Goal: Information Seeking & Learning: Learn about a topic

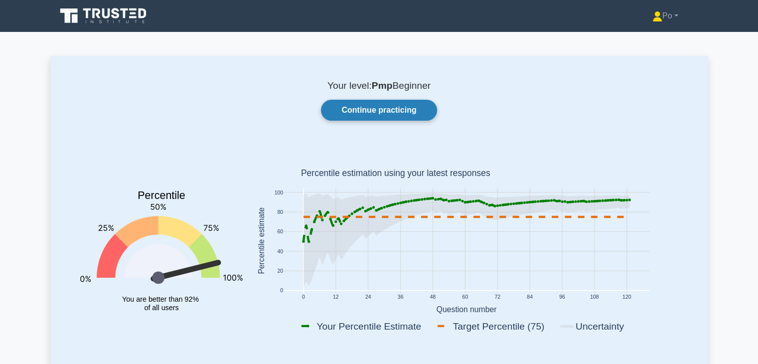
click at [379, 109] on link "Continue practicing" at bounding box center [379, 110] width 116 height 21
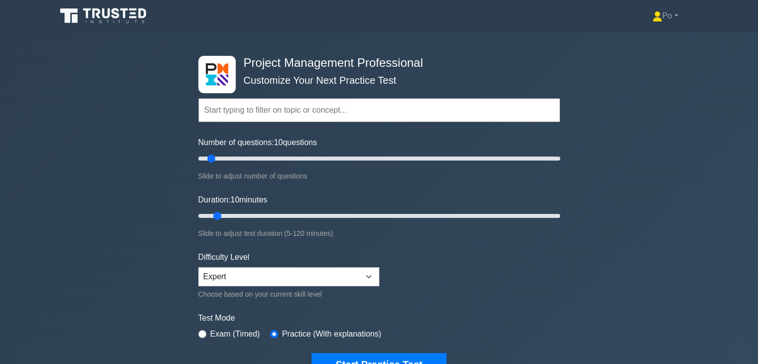
click at [572, 220] on div "Project Management Professional Customize Your Next Practice Test Topics Scope …" at bounding box center [379, 216] width 758 height 368
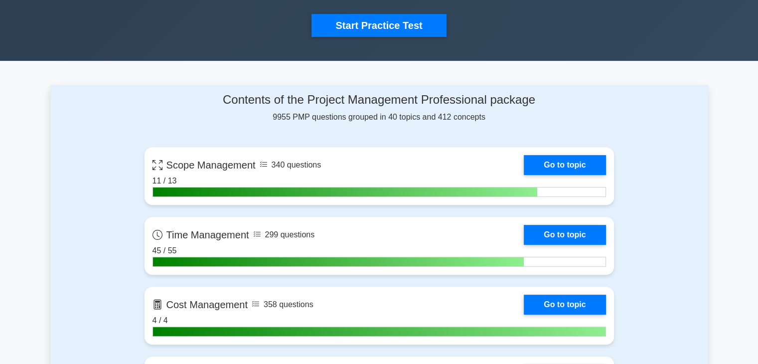
scroll to position [359, 0]
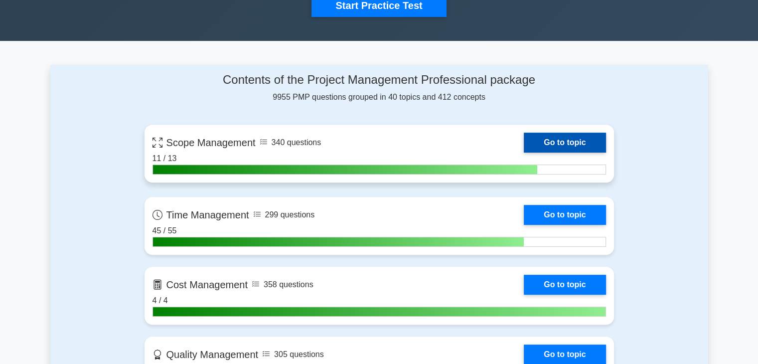
click at [556, 140] on link "Go to topic" at bounding box center [565, 142] width 82 height 20
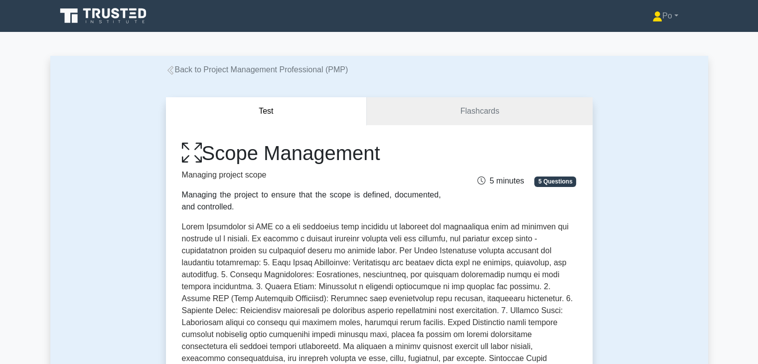
click at [398, 279] on p at bounding box center [379, 330] width 394 height 219
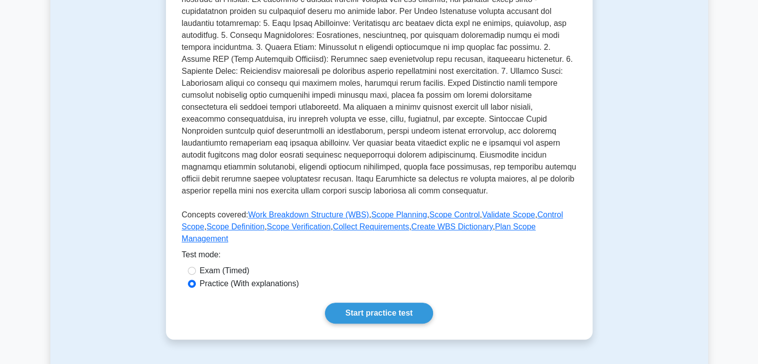
scroll to position [259, 0]
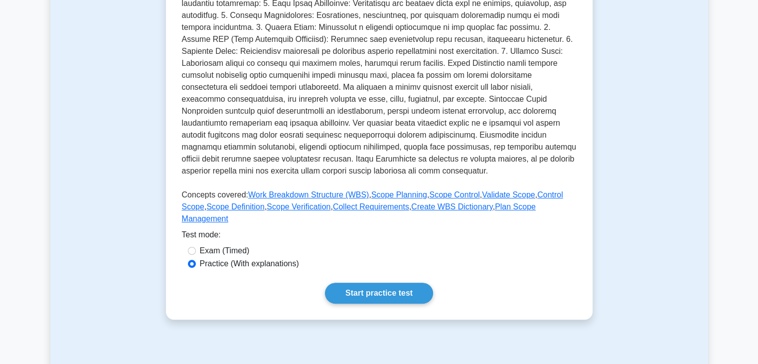
click at [493, 292] on div "Scope Management Managing project scope Managing the project to ensure that the…" at bounding box center [379, 92] width 426 height 453
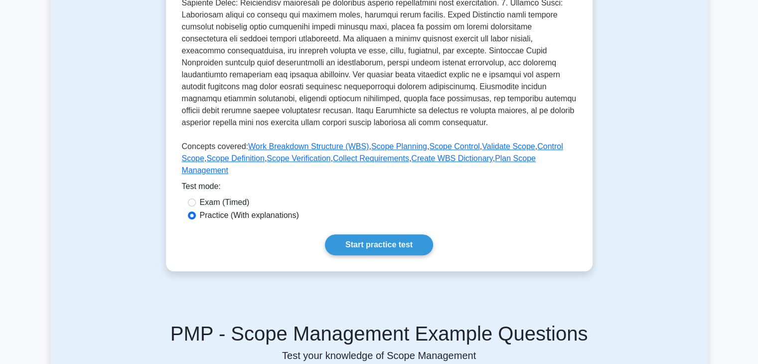
scroll to position [339, 0]
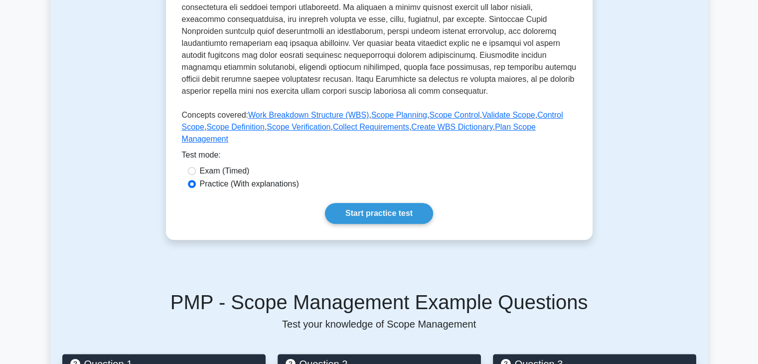
click at [493, 292] on h5 "PMP - Scope Management Example Questions" at bounding box center [379, 302] width 634 height 24
click at [389, 203] on link "Start practice test" at bounding box center [379, 213] width 108 height 21
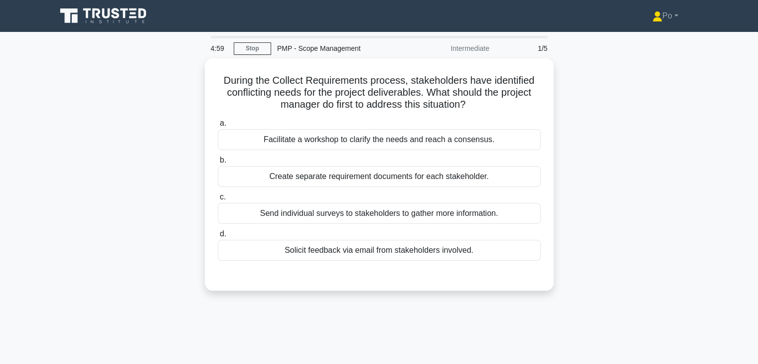
click at [620, 188] on div "During the Collect Requirements process, stakeholders have identified conflicti…" at bounding box center [378, 180] width 657 height 244
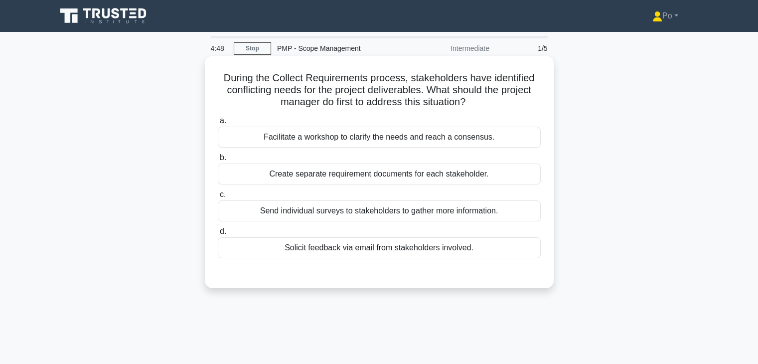
click at [483, 137] on div "Facilitate a workshop to clarify the needs and reach a consensus." at bounding box center [379, 137] width 323 height 21
click at [218, 124] on input "a. Facilitate a workshop to clarify the needs and reach a consensus." at bounding box center [218, 121] width 0 height 6
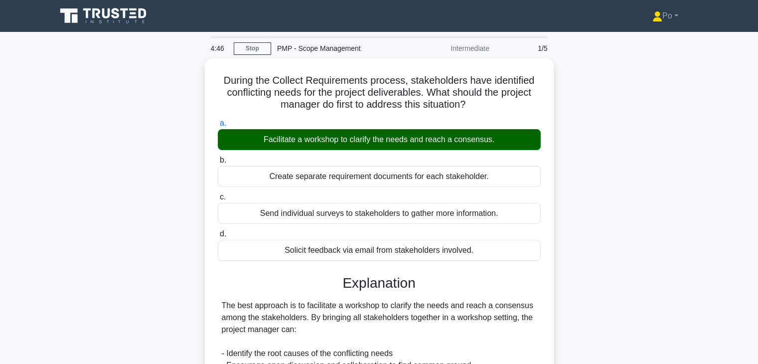
click at [636, 259] on div "During the Collect Requirements process, stakeholders have identified conflicti…" at bounding box center [378, 304] width 657 height 492
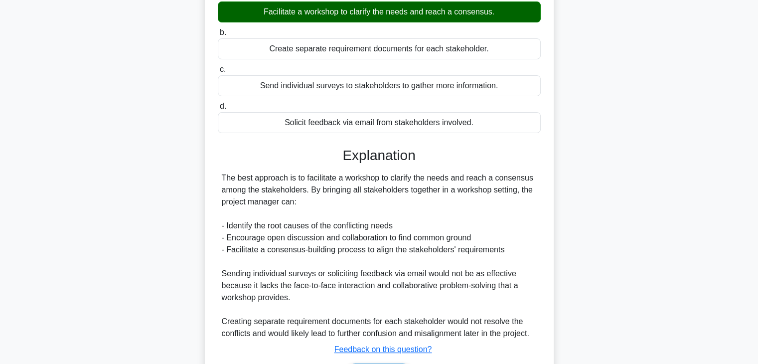
scroll to position [190, 0]
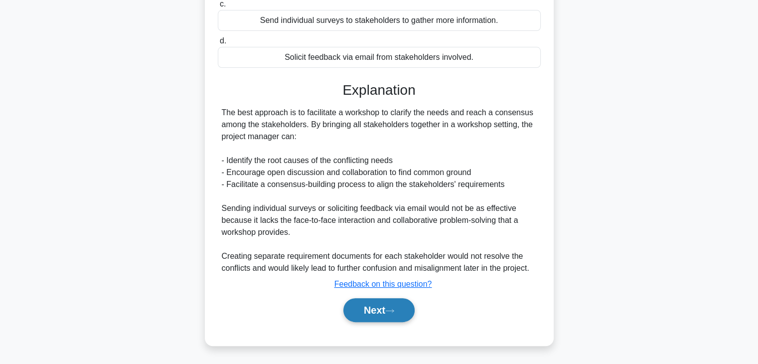
click at [355, 314] on button "Next" at bounding box center [378, 310] width 71 height 24
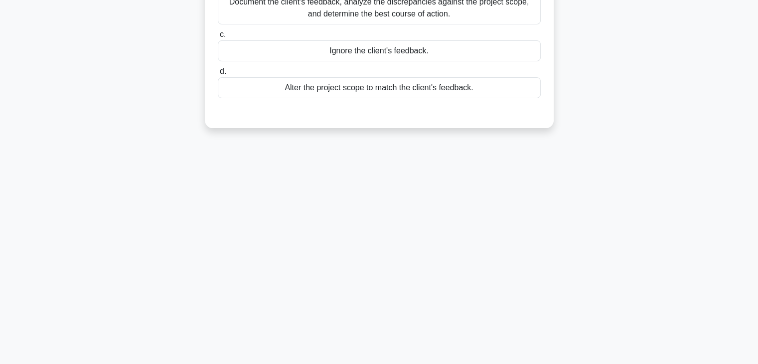
scroll to position [175, 0]
click at [579, 206] on div "4:43 Stop PMP - Scope Management Intermediate 2/5 After conducting a walkthroug…" at bounding box center [378, 111] width 657 height 498
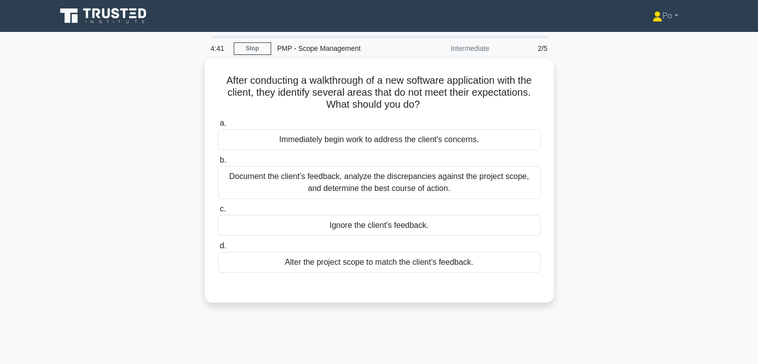
scroll to position [0, 0]
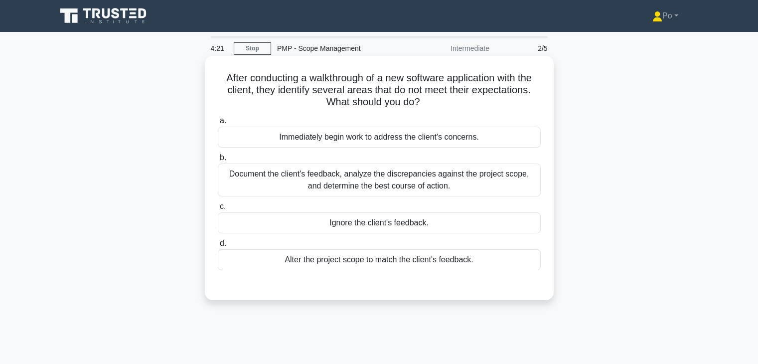
click at [513, 178] on div "Document the client's feedback, analyze the discrepancies against the project s…" at bounding box center [379, 179] width 323 height 33
click at [218, 161] on input "b. Document the client's feedback, analyze the discrepancies against the projec…" at bounding box center [218, 157] width 0 height 6
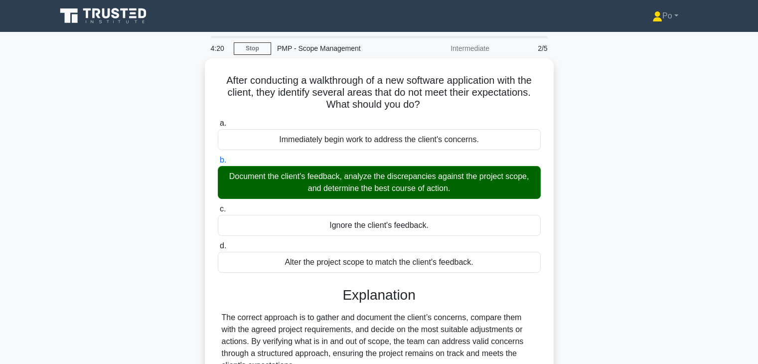
click at [627, 271] on div "After conducting a walkthrough of a new software application with the client, t…" at bounding box center [378, 256] width 657 height 396
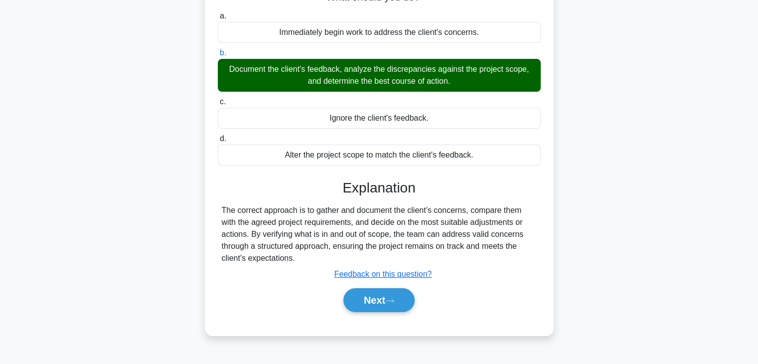
scroll to position [175, 0]
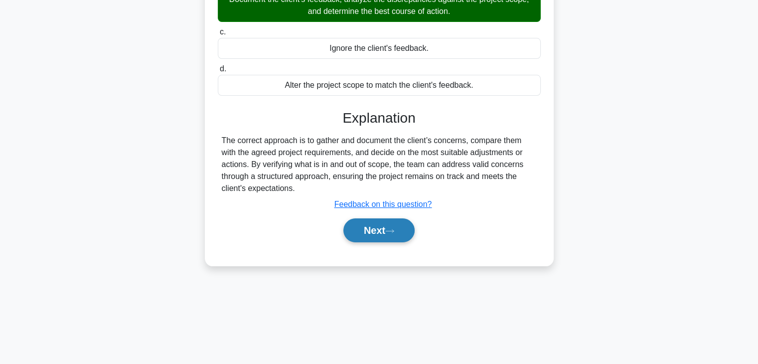
click at [368, 233] on button "Next" at bounding box center [378, 230] width 71 height 24
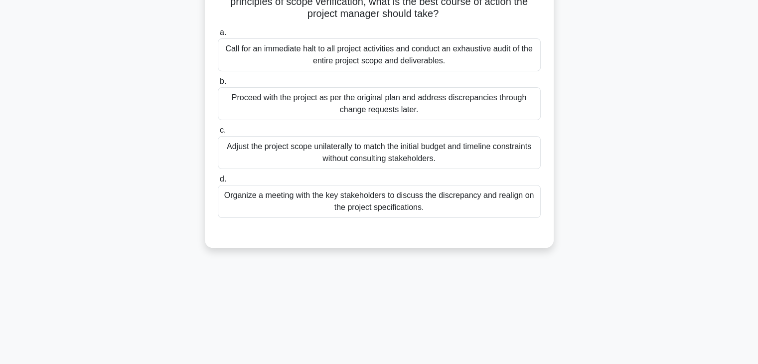
click at [594, 130] on div "In the middle stages of a complex infrastructure project, the project manager c…" at bounding box center [378, 72] width 657 height 376
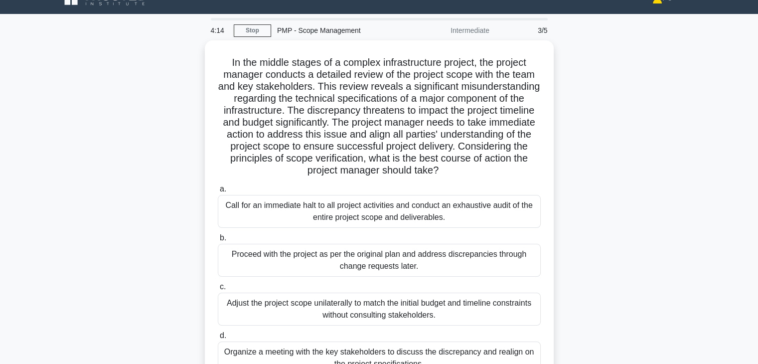
scroll to position [20, 0]
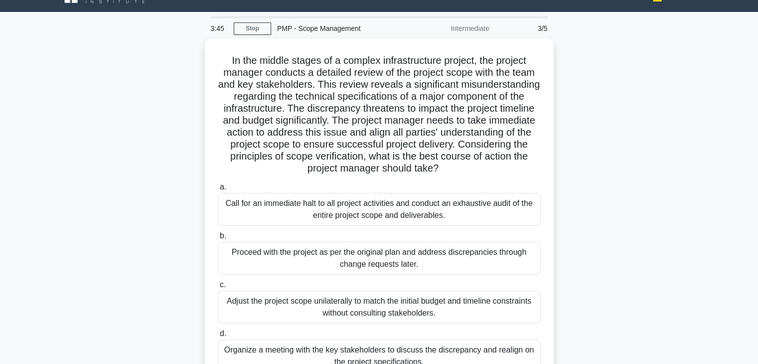
click at [614, 154] on div "In the middle stages of a complex infrastructure project, the project manager c…" at bounding box center [378, 226] width 657 height 376
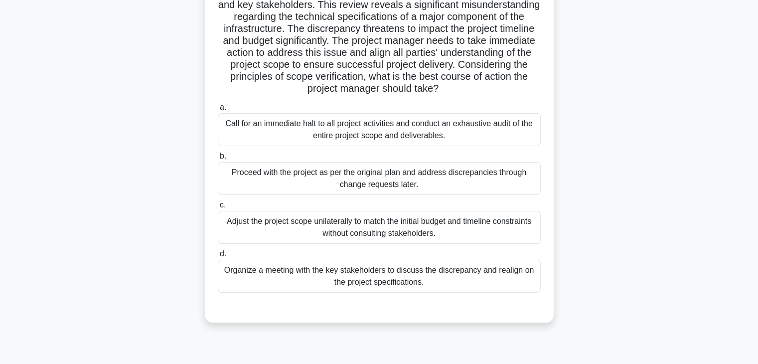
scroll to position [120, 0]
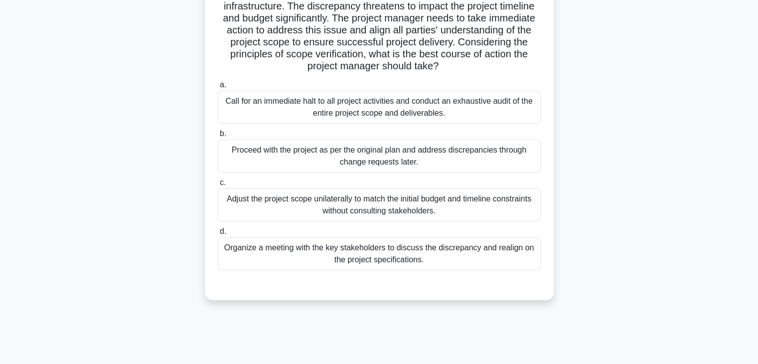
click at [464, 257] on div "Organize a meeting with the key stakeholders to discuss the discrepancy and rea…" at bounding box center [379, 253] width 323 height 33
click at [218, 235] on input "d. Organize a meeting with the key stakeholders to discuss the discrepancy and …" at bounding box center [218, 231] width 0 height 6
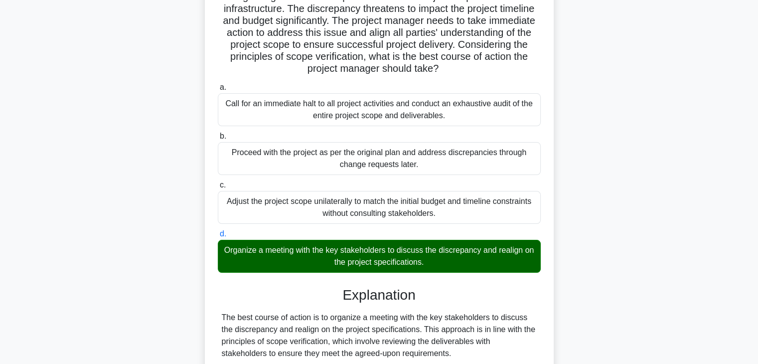
click at [598, 274] on div "In the middle stages of a complex infrastructure project, the project manager c…" at bounding box center [378, 262] width 657 height 647
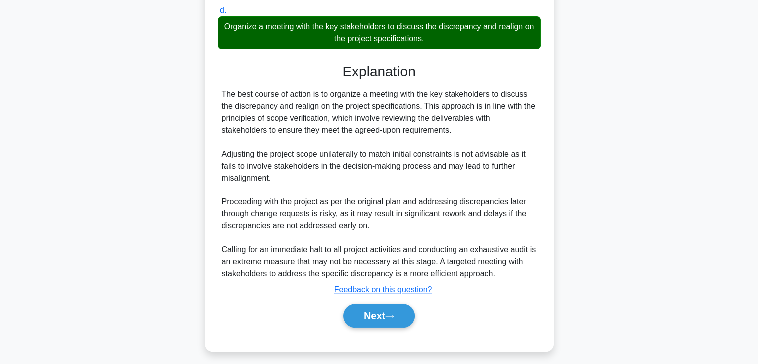
scroll to position [346, 0]
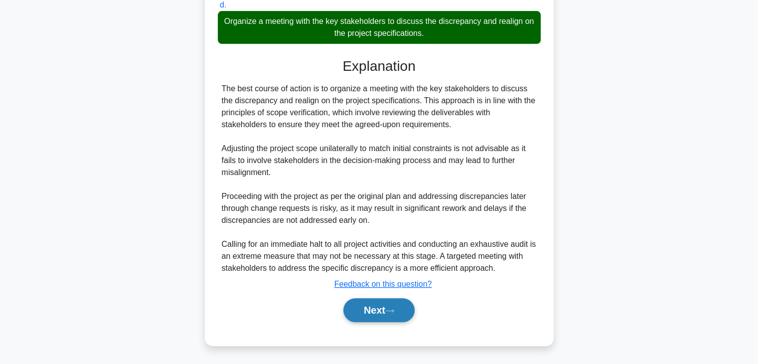
click at [361, 312] on button "Next" at bounding box center [378, 310] width 71 height 24
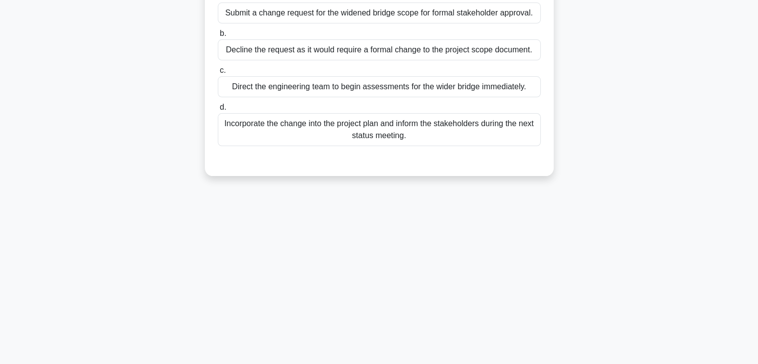
click at [650, 142] on div "As the project manager for a bridge construction project, you receive a request…" at bounding box center [378, 36] width 657 height 304
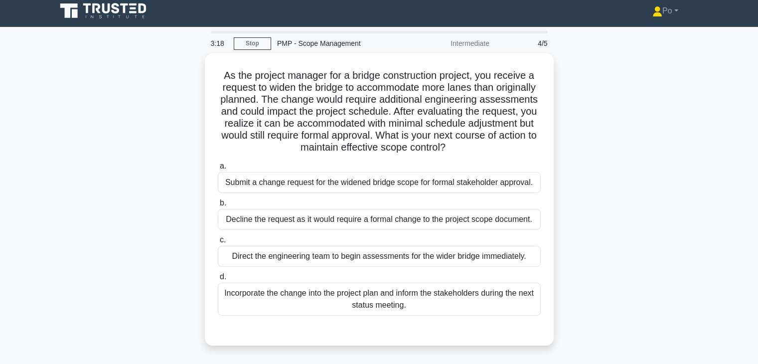
scroll to position [0, 0]
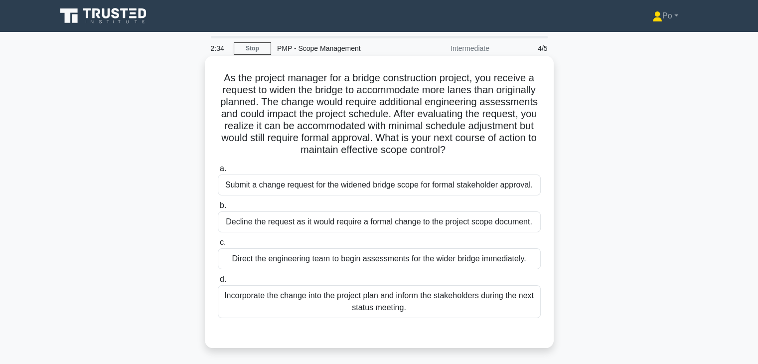
click at [510, 185] on div "Submit a change request for the widened bridge scope for formal stakeholder app…" at bounding box center [379, 184] width 323 height 21
click at [218, 172] on input "a. Submit a change request for the widened bridge scope for formal stakeholder …" at bounding box center [218, 168] width 0 height 6
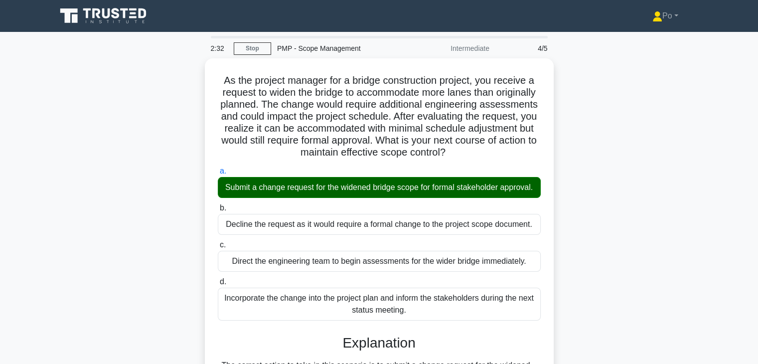
click at [578, 235] on div "As the project manager for a bridge construction project, you receive a request…" at bounding box center [378, 345] width 657 height 575
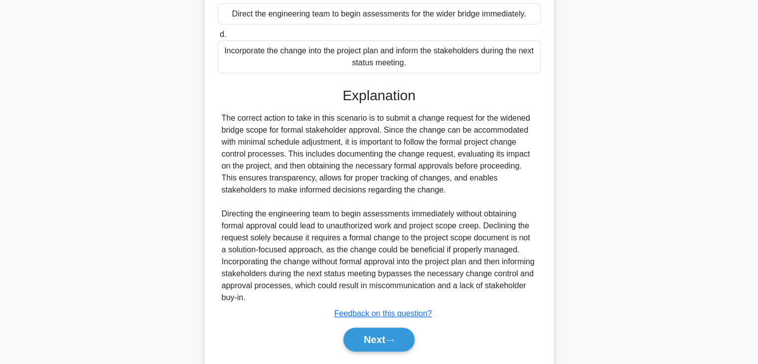
scroll to position [259, 0]
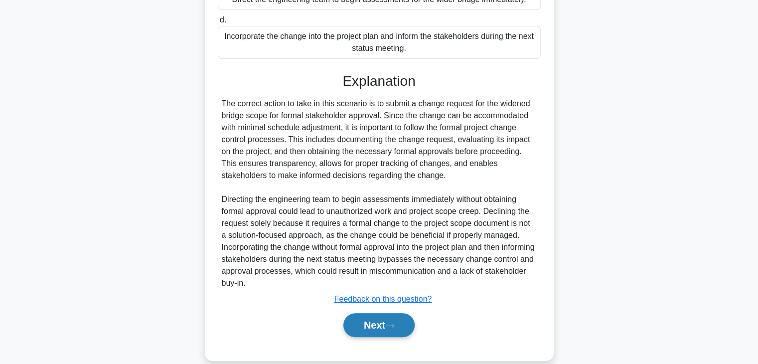
click at [345, 337] on button "Next" at bounding box center [378, 325] width 71 height 24
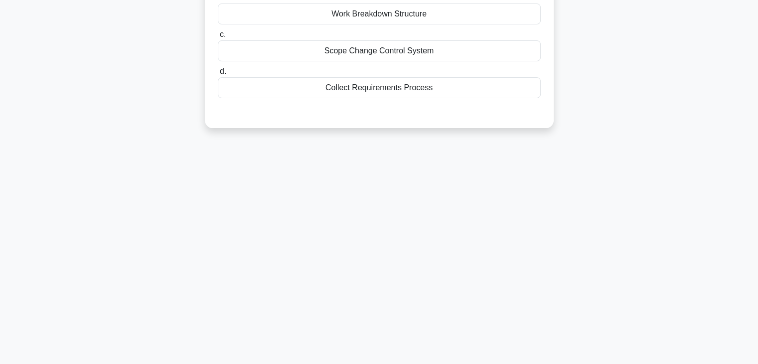
click at [568, 206] on div "2:29 Stop PMP - Scope Management Intermediate 5/5 John, a project manager, is f…" at bounding box center [378, 111] width 657 height 498
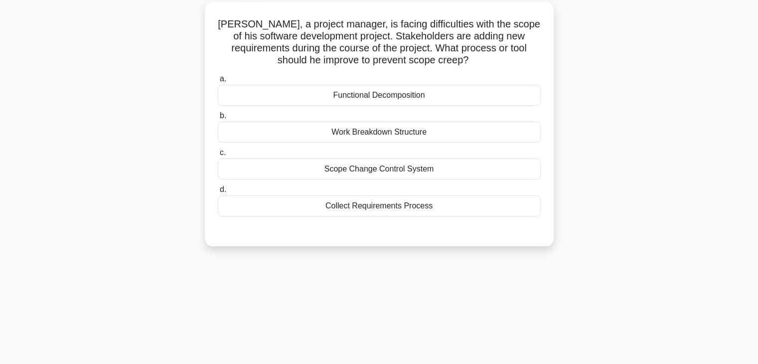
scroll to position [0, 0]
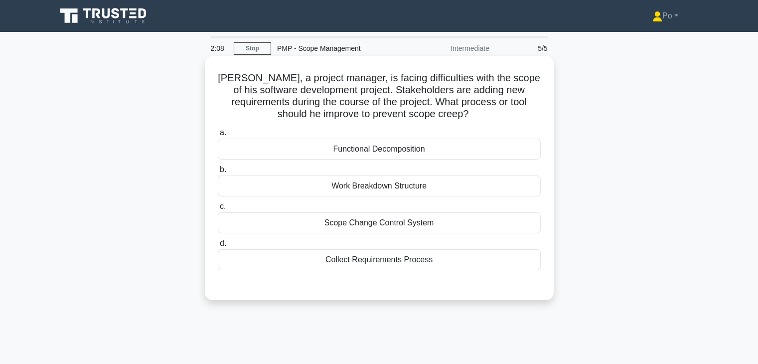
click at [389, 262] on div "Collect Requirements Process" at bounding box center [379, 259] width 323 height 21
click at [218, 247] on input "d. Collect Requirements Process" at bounding box center [218, 243] width 0 height 6
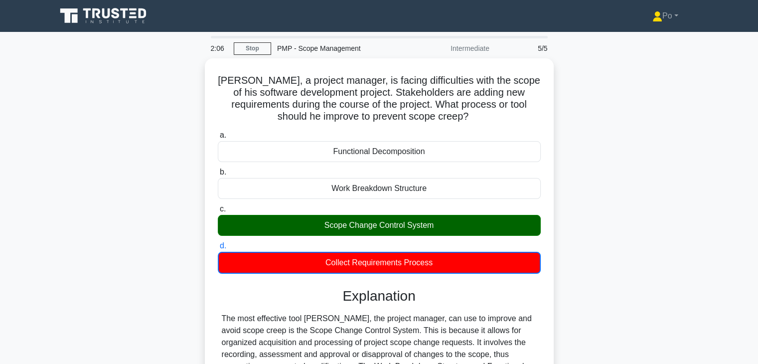
click at [577, 226] on div "John, a project manager, is facing difficulties with the scope of his software …" at bounding box center [378, 286] width 657 height 457
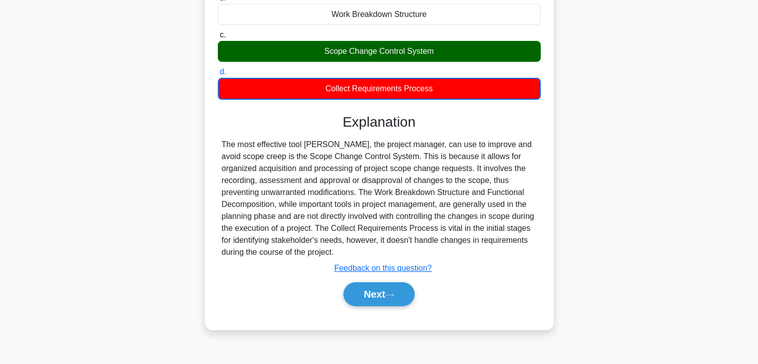
scroll to position [175, 0]
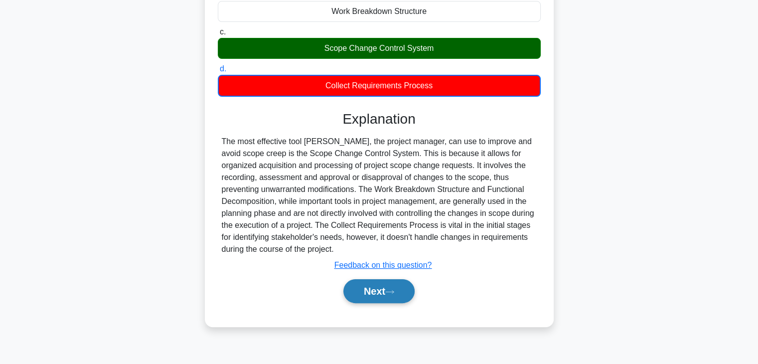
click at [391, 289] on icon at bounding box center [389, 291] width 9 height 5
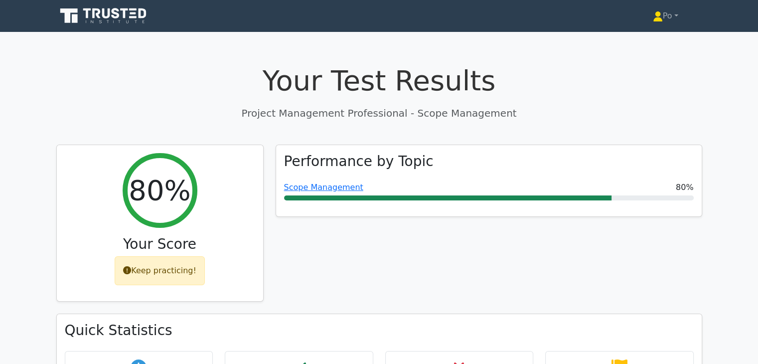
click at [587, 244] on div "Performance by Topic Scope Management 80%" at bounding box center [488, 228] width 438 height 169
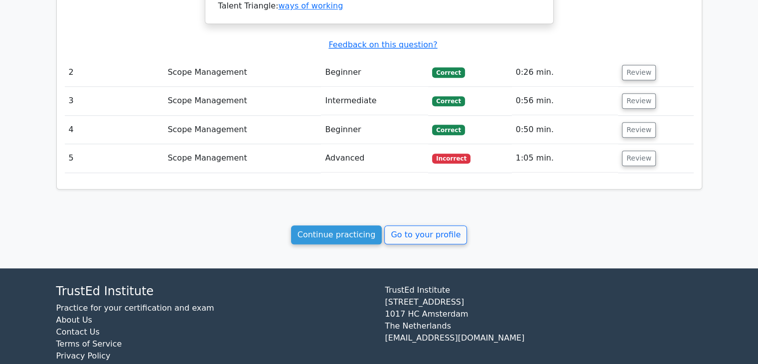
scroll to position [978, 0]
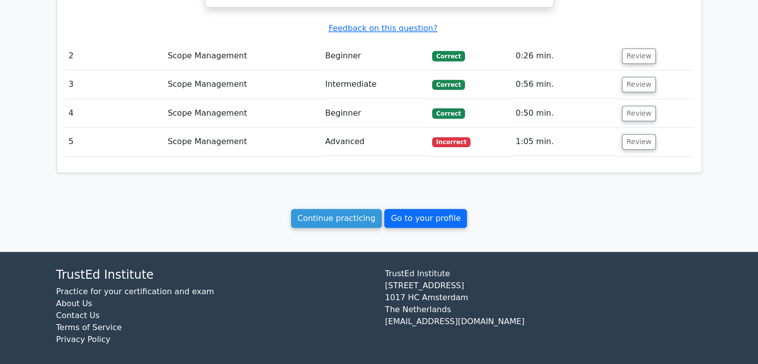
click at [397, 212] on link "Go to your profile" at bounding box center [425, 218] width 83 height 19
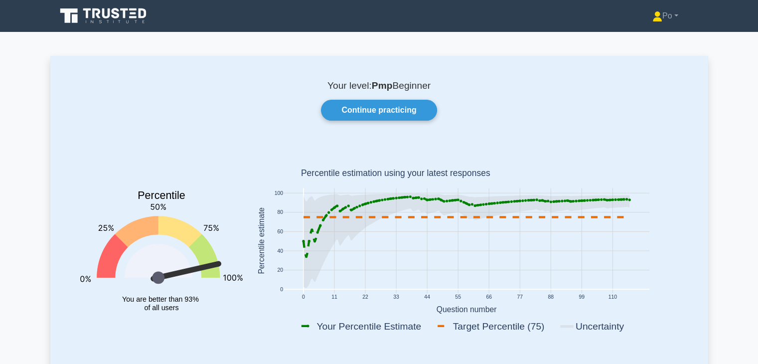
click at [659, 299] on rect at bounding box center [466, 242] width 435 height 196
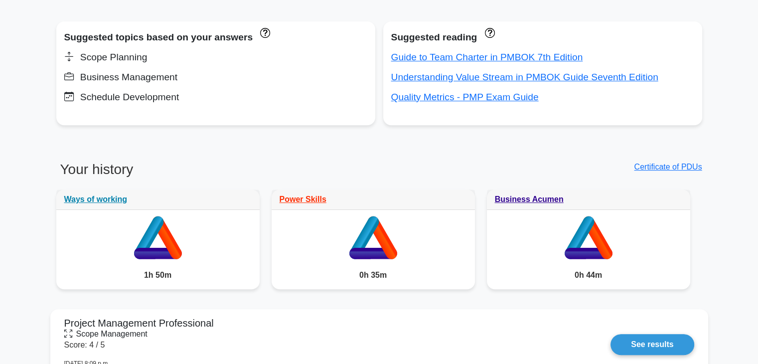
scroll to position [379, 0]
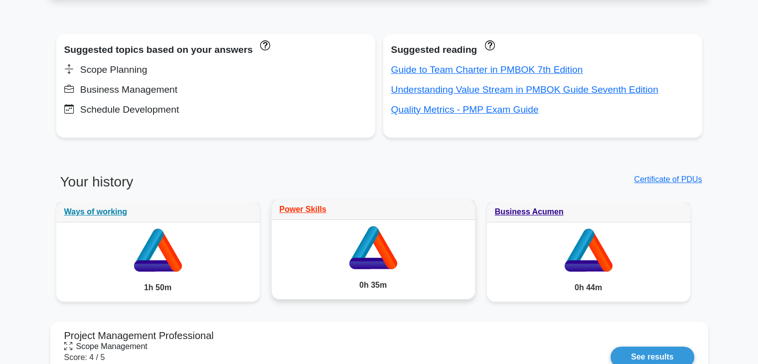
click at [296, 214] on div "Power Skills" at bounding box center [372, 209] width 203 height 20
click at [303, 211] on link "Power Skills" at bounding box center [302, 209] width 47 height 8
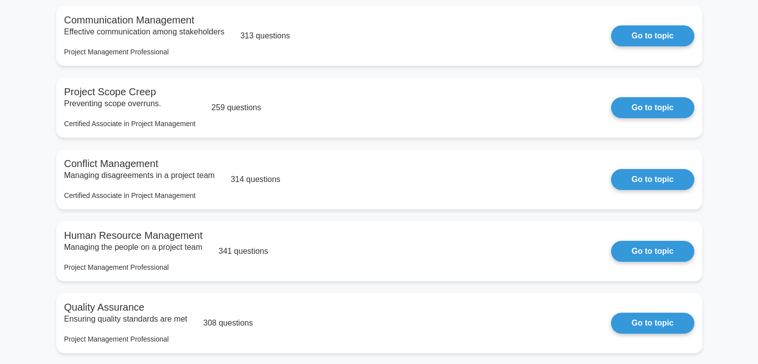
scroll to position [219, 0]
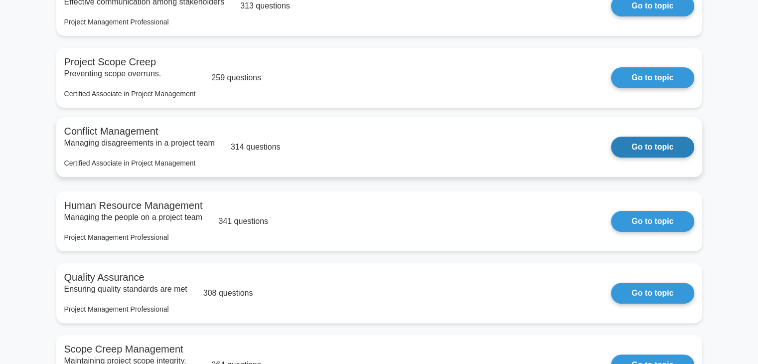
click at [637, 152] on link "Go to topic" at bounding box center [652, 146] width 83 height 21
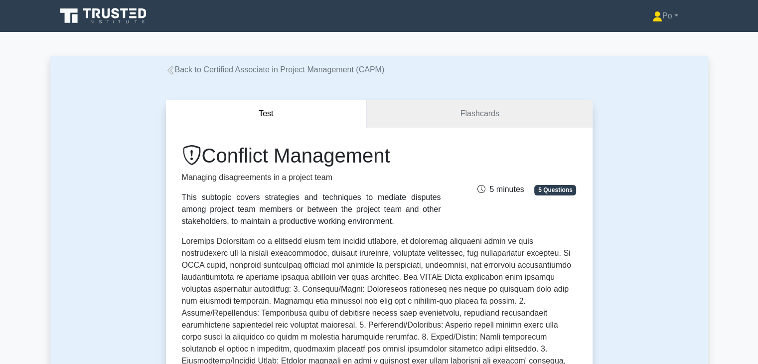
click at [641, 244] on div "Test Flashcards Conflict Management Managing disagreements in a project team Th…" at bounding box center [378, 358] width 657 height 565
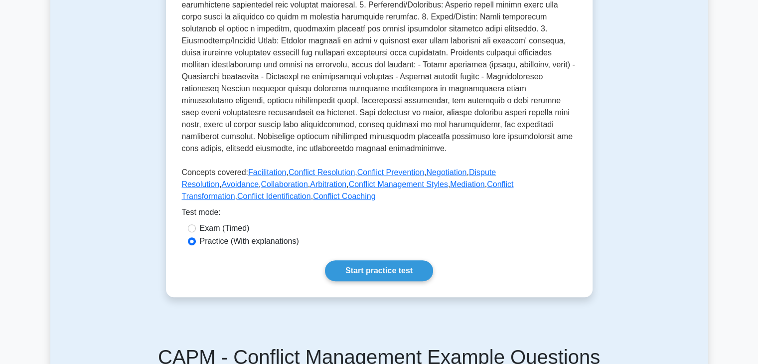
scroll to position [339, 0]
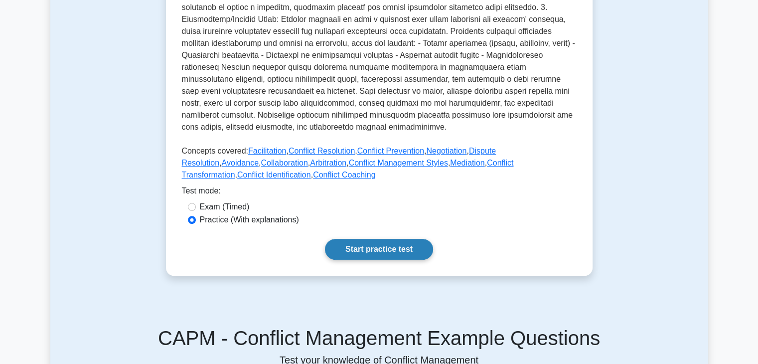
click at [412, 240] on link "Start practice test" at bounding box center [379, 249] width 108 height 21
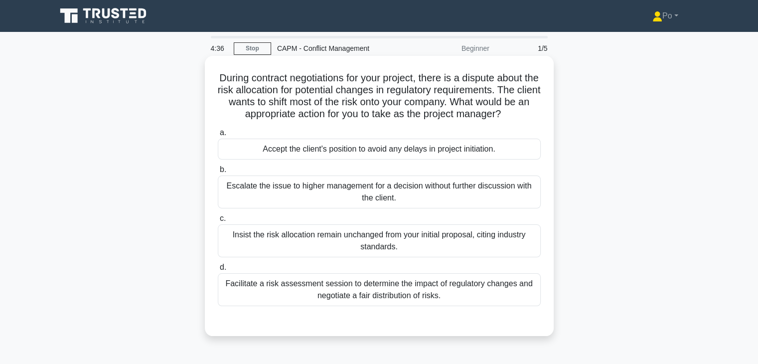
click at [443, 295] on div "Facilitate a risk assessment session to determine the impact of regulatory chan…" at bounding box center [379, 289] width 323 height 33
click at [218, 270] on input "d. Facilitate a risk assessment session to determine the impact of regulatory c…" at bounding box center [218, 267] width 0 height 6
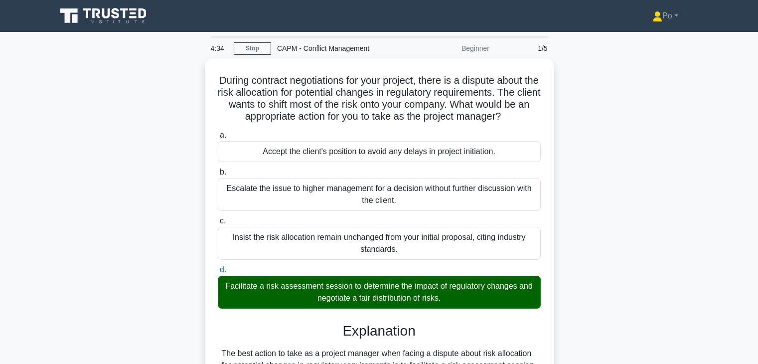
click at [589, 308] on div "During contract negotiations for your project, there is a dispute about the ris…" at bounding box center [378, 327] width 657 height 539
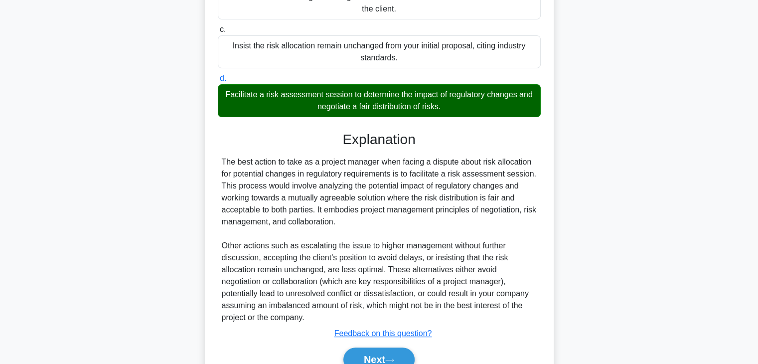
scroll to position [219, 0]
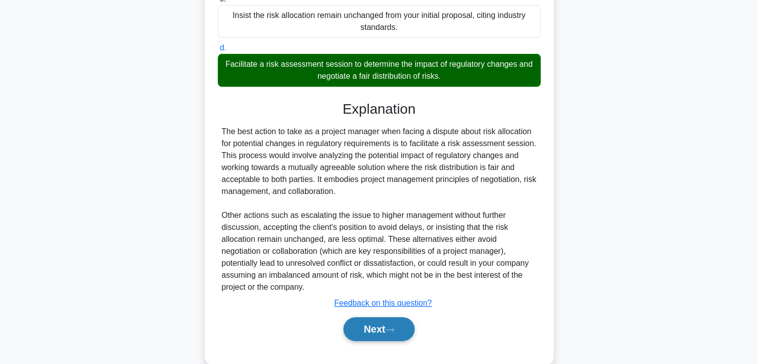
click at [362, 329] on button "Next" at bounding box center [378, 329] width 71 height 24
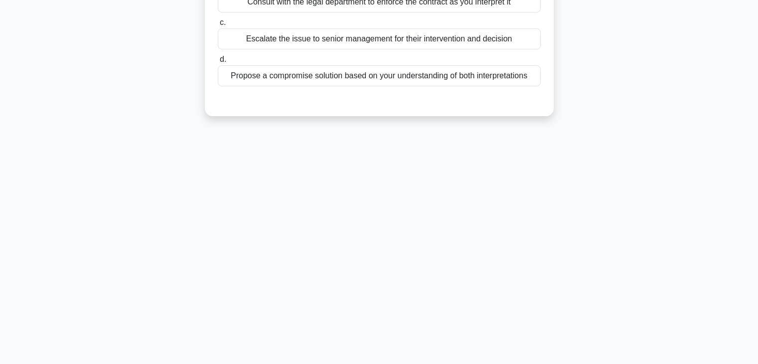
click at [508, 229] on div "4:30 Stop CAPM - Conflict Management Beginner 2/5 During a project, a dispute a…" at bounding box center [378, 111] width 657 height 498
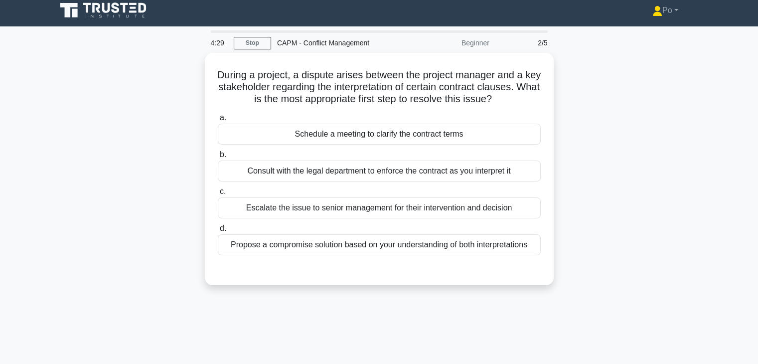
scroll to position [0, 0]
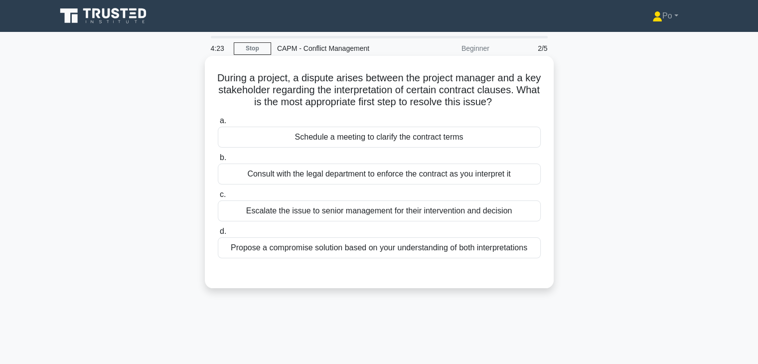
click at [491, 138] on div "Schedule a meeting to clarify the contract terms" at bounding box center [379, 137] width 323 height 21
click at [218, 124] on input "a. Schedule a meeting to clarify the contract terms" at bounding box center [218, 121] width 0 height 6
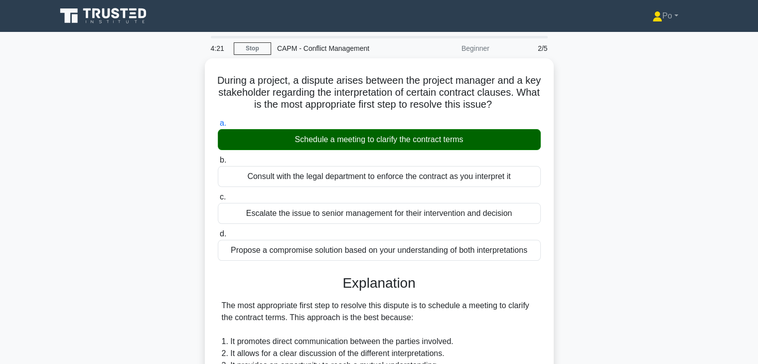
click at [614, 218] on div "During a project, a dispute arises between the project manager and a key stakeh…" at bounding box center [378, 369] width 657 height 623
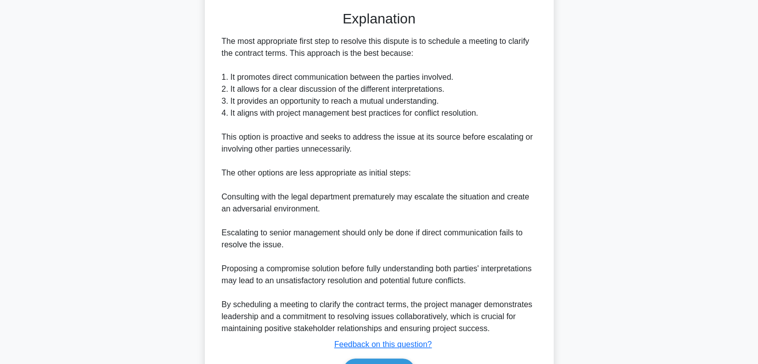
scroll to position [322, 0]
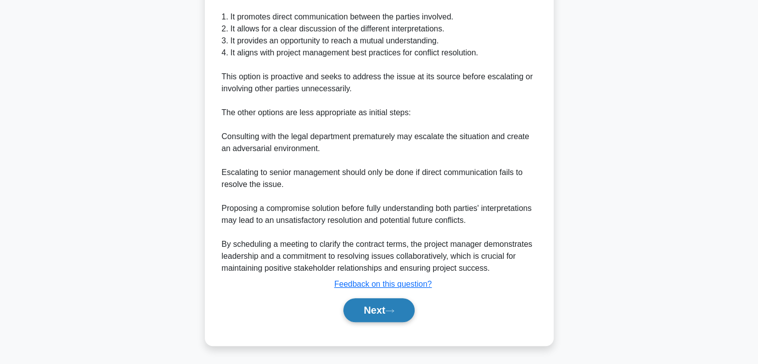
click at [371, 304] on button "Next" at bounding box center [378, 310] width 71 height 24
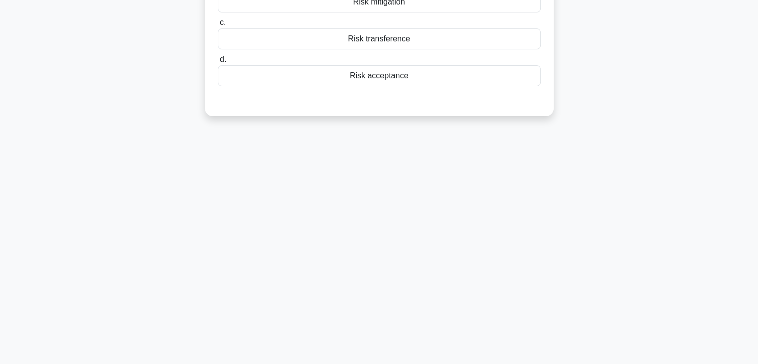
scroll to position [175, 0]
click at [480, 228] on div "4:17 Stop CAPM - Conflict Management Beginner 3/5 After identifying a risk that…" at bounding box center [378, 111] width 657 height 498
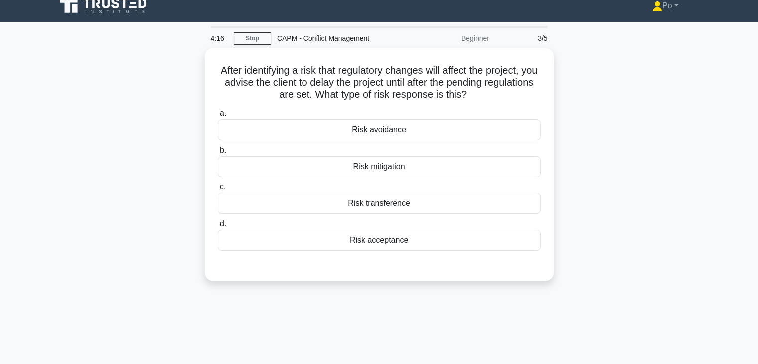
scroll to position [0, 0]
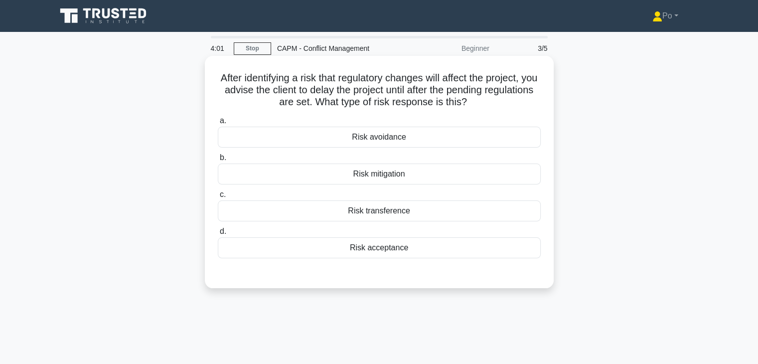
click at [436, 144] on div "Risk avoidance" at bounding box center [379, 137] width 323 height 21
click at [218, 124] on input "a. Risk avoidance" at bounding box center [218, 121] width 0 height 6
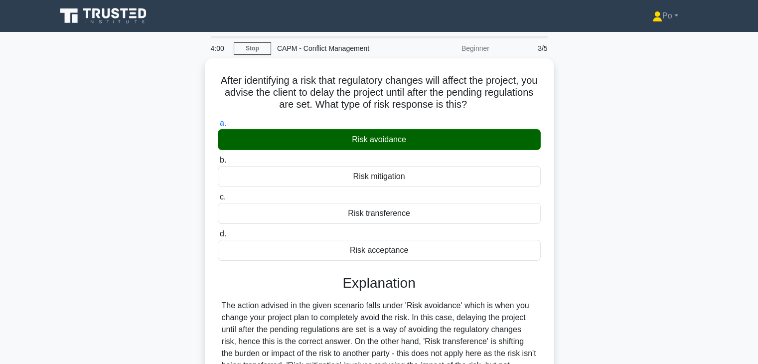
click at [600, 207] on div "After identifying a risk that regulatory changes will affect the project, you a…" at bounding box center [378, 280] width 657 height 444
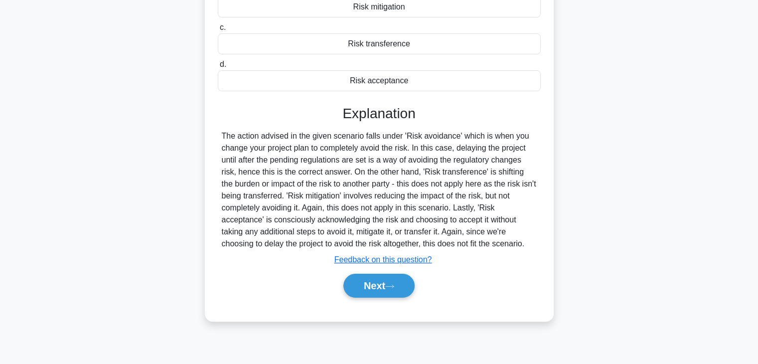
scroll to position [175, 0]
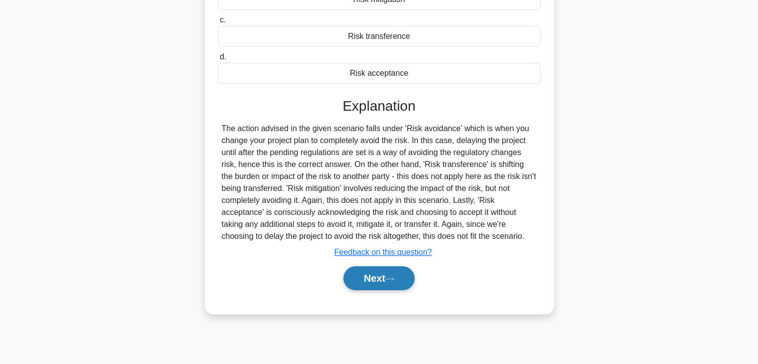
click at [355, 280] on button "Next" at bounding box center [378, 278] width 71 height 24
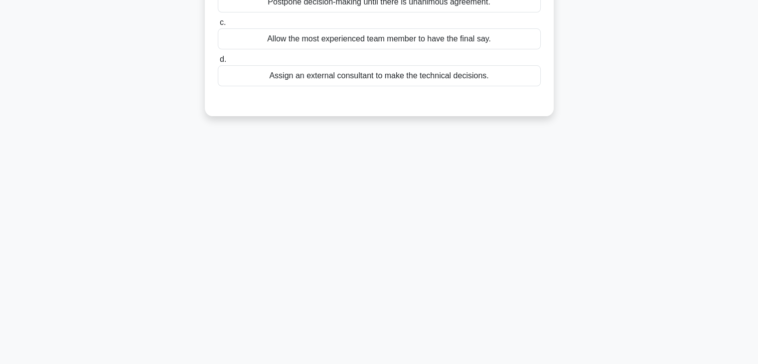
click at [528, 205] on div "3:56 Stop CAPM - Conflict Management Beginner 4/5 You are facilitating a collab…" at bounding box center [378, 111] width 657 height 498
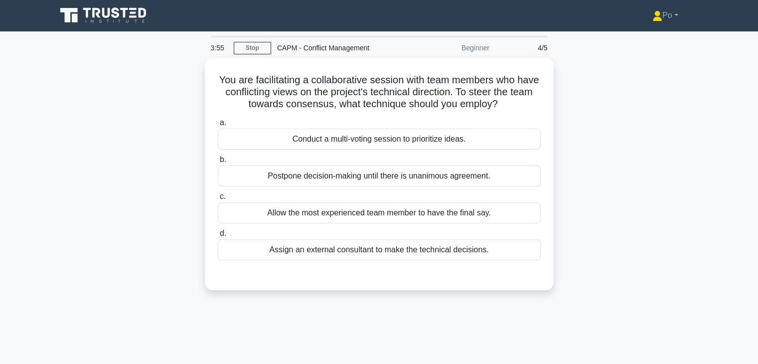
scroll to position [0, 0]
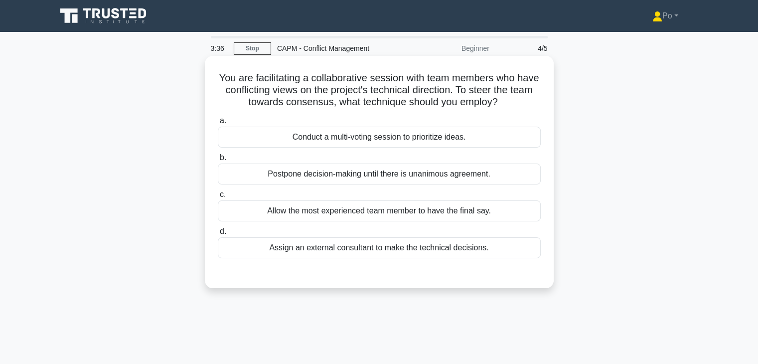
click at [347, 249] on div "Assign an external consultant to make the technical decisions." at bounding box center [379, 247] width 323 height 21
click at [218, 235] on input "d. Assign an external consultant to make the technical decisions." at bounding box center [218, 231] width 0 height 6
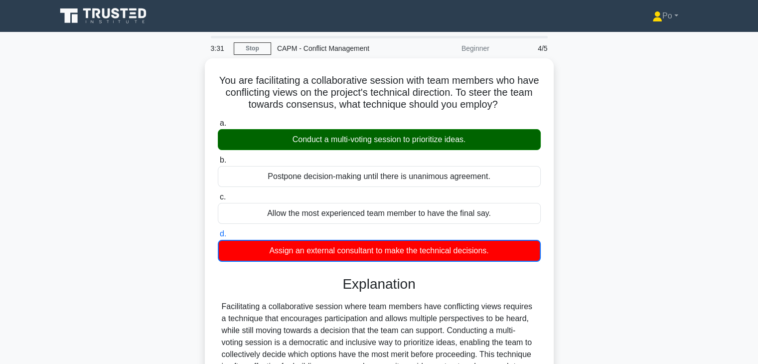
click at [218, 120] on input "a. Conduct a multi-voting session to prioritize ideas." at bounding box center [218, 123] width 0 height 6
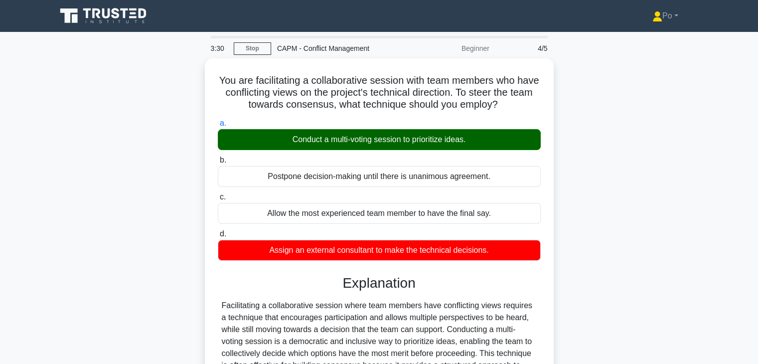
click at [218, 157] on input "b. Postpone decision-making until there is unanimous agreement." at bounding box center [218, 160] width 0 height 6
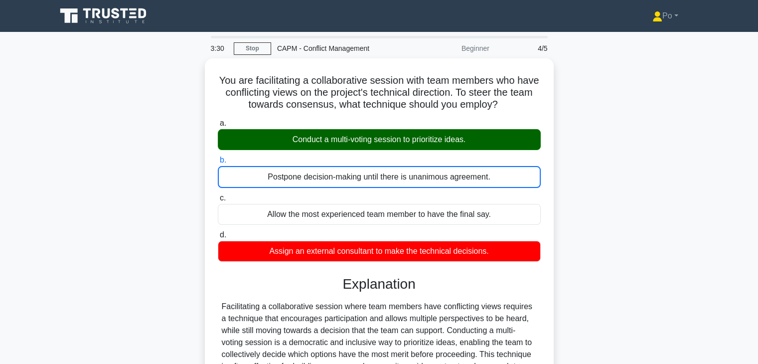
click at [218, 195] on input "c. Allow the most experienced team member to have the final say." at bounding box center [218, 198] width 0 height 6
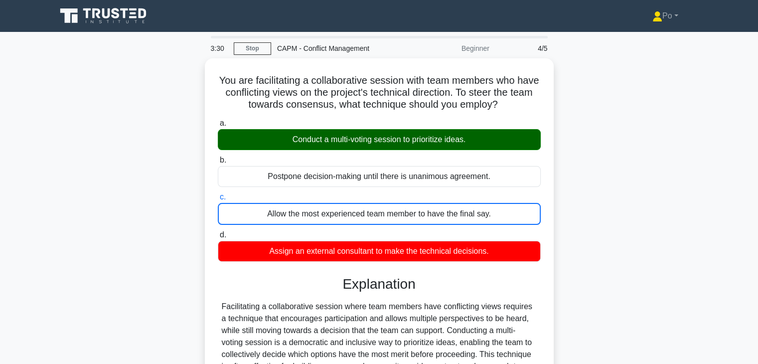
click at [218, 232] on input "d. Assign an external consultant to make the technical decisions." at bounding box center [218, 235] width 0 height 6
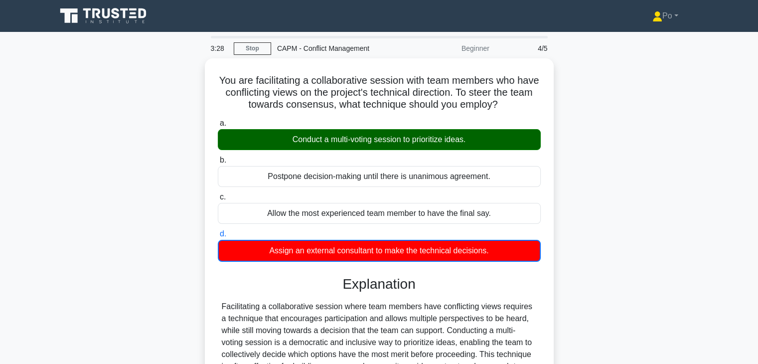
click at [623, 202] on div "You are facilitating a collaborative session with team members who have conflic…" at bounding box center [378, 316] width 657 height 517
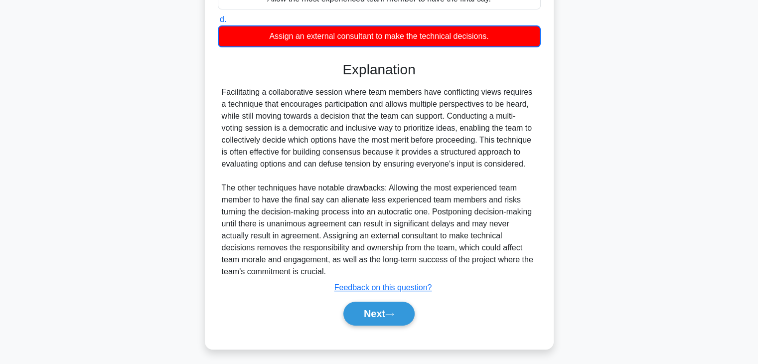
scroll to position [215, 0]
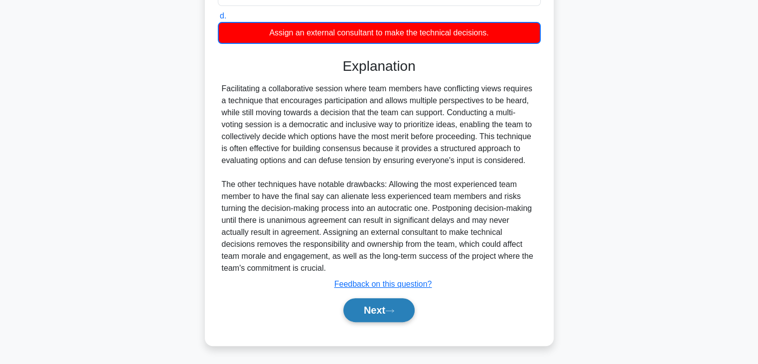
click at [375, 318] on button "Next" at bounding box center [378, 310] width 71 height 24
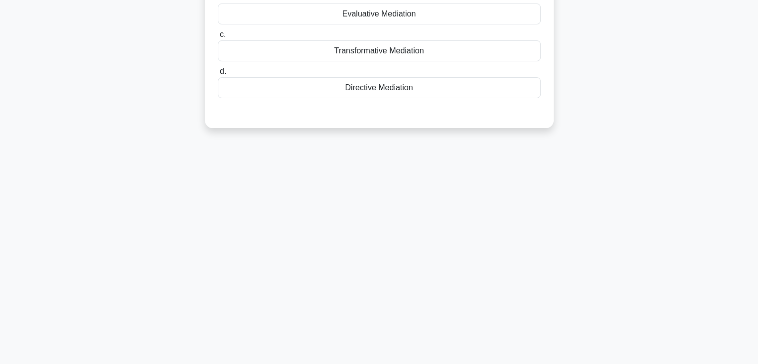
click at [468, 233] on div "2:23 Stop CAPM - Conflict Management Beginner 5/5 You are managing a critical p…" at bounding box center [378, 111] width 657 height 498
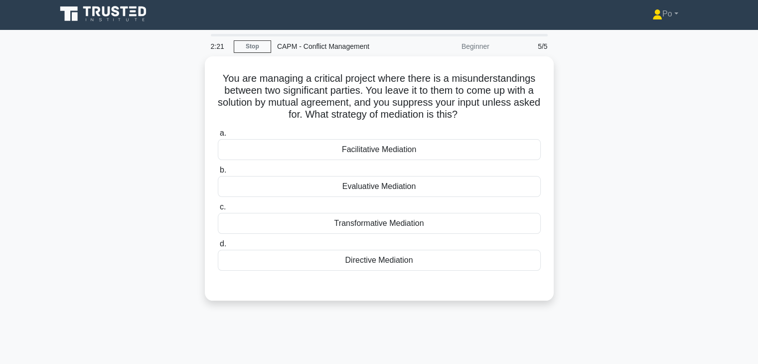
scroll to position [0, 0]
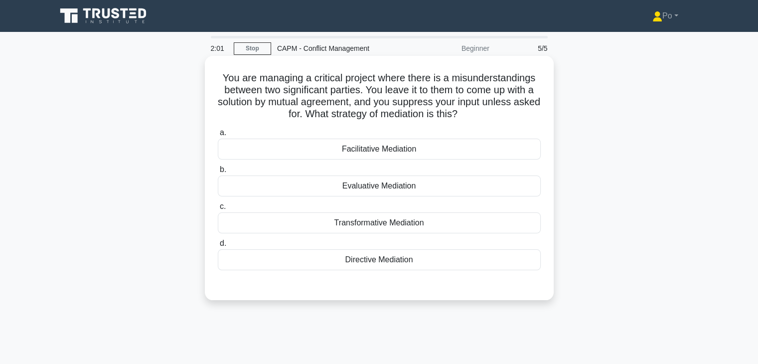
click at [396, 147] on div "Facilitative Mediation" at bounding box center [379, 148] width 323 height 21
click at [218, 136] on input "a. Facilitative Mediation" at bounding box center [218, 133] width 0 height 6
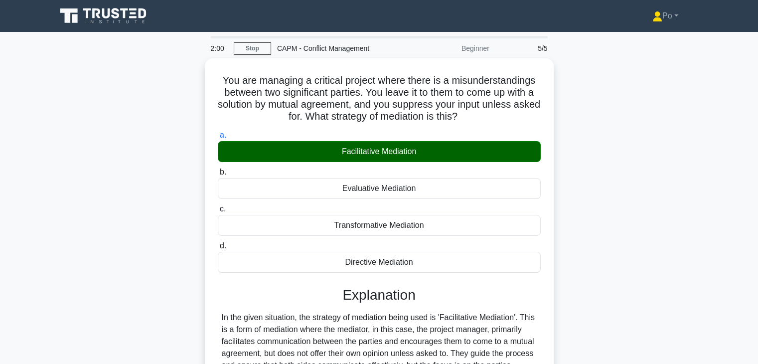
click at [625, 252] on div "You are managing a critical project where there is a misunderstandings between …" at bounding box center [378, 292] width 657 height 468
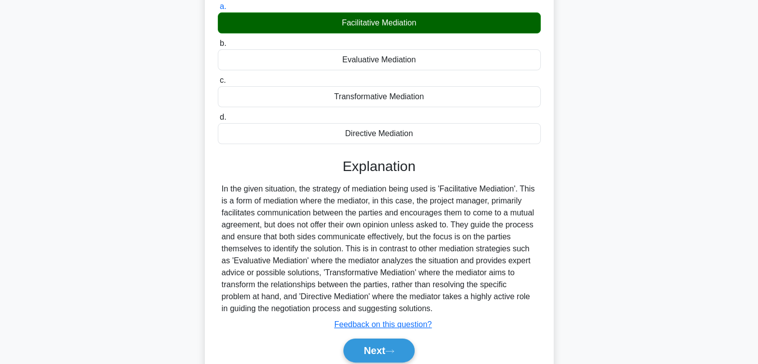
scroll to position [175, 0]
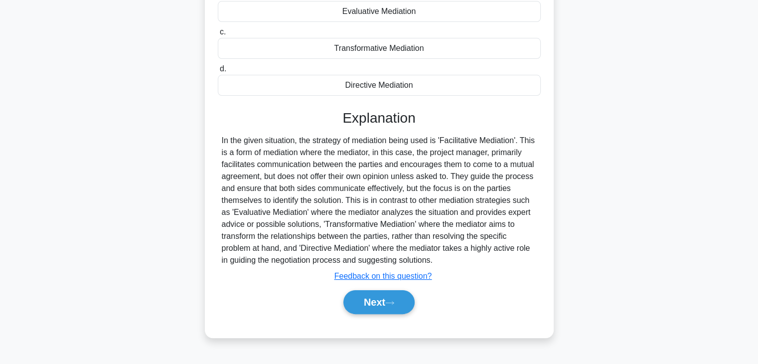
click at [494, 218] on div "In the given situation, the strategy of mediation being used is 'Facilitative M…" at bounding box center [379, 199] width 315 height 131
click at [359, 302] on button "Next" at bounding box center [378, 302] width 71 height 24
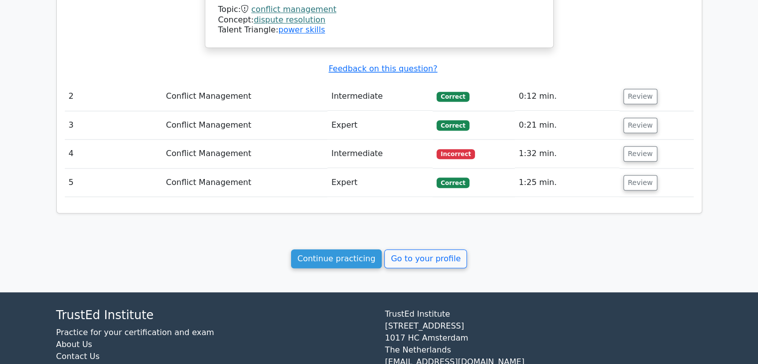
scroll to position [1010, 0]
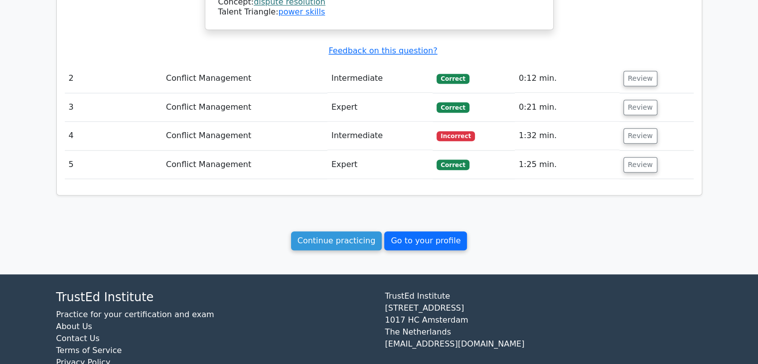
click at [410, 231] on link "Go to your profile" at bounding box center [425, 240] width 83 height 19
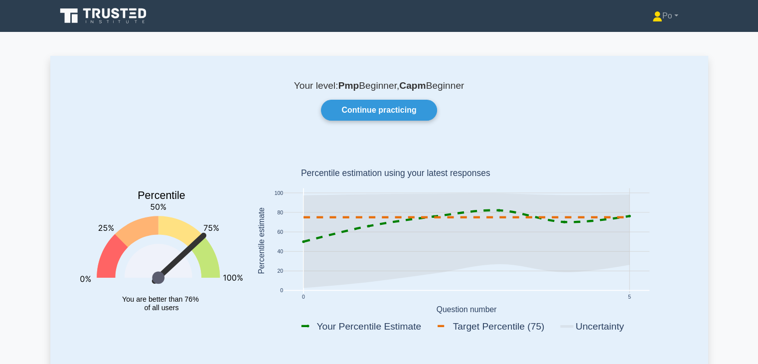
click at [667, 202] on rect at bounding box center [466, 242] width 435 height 196
click at [118, 10] on icon at bounding box center [116, 13] width 8 height 10
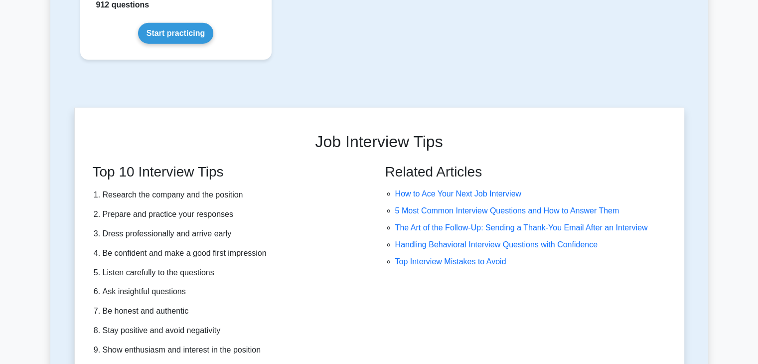
scroll to position [2491, 0]
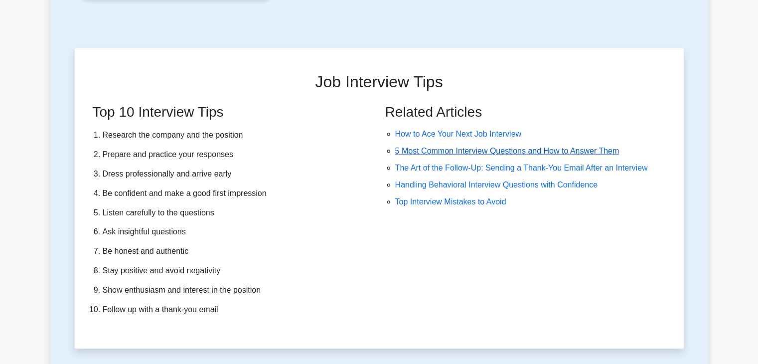
click at [446, 146] on link "5 Most Common Interview Questions and How to Answer Them" at bounding box center [507, 150] width 224 height 8
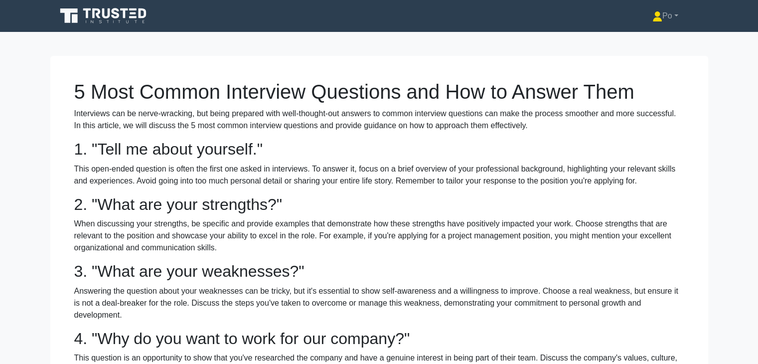
click at [506, 238] on p "When discussing your strengths, be specific and provide examples that demonstra…" at bounding box center [379, 236] width 610 height 36
click at [99, 17] on icon at bounding box center [96, 13] width 8 height 10
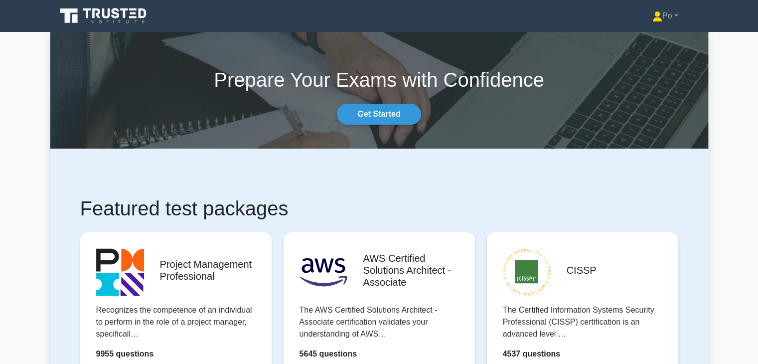
click at [675, 11] on link "Po" at bounding box center [665, 16] width 74 height 20
click at [641, 39] on link "Profile" at bounding box center [668, 39] width 79 height 16
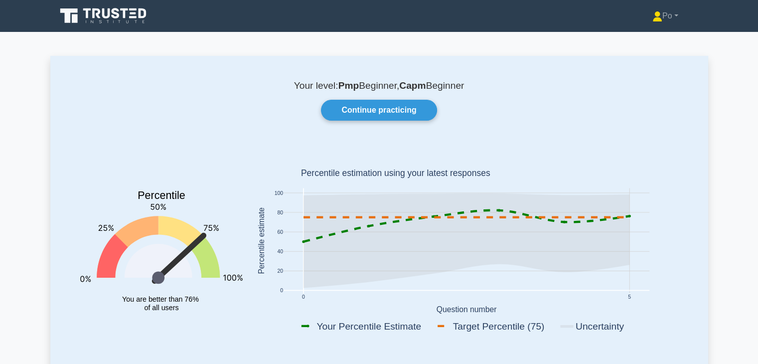
click at [493, 141] on div "Your level: Pmp Beginner, Capm Beginner Continue practicing Percentile You are …" at bounding box center [378, 216] width 657 height 320
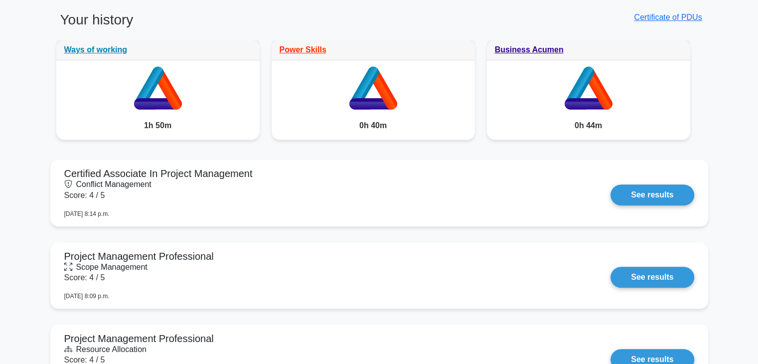
scroll to position [598, 0]
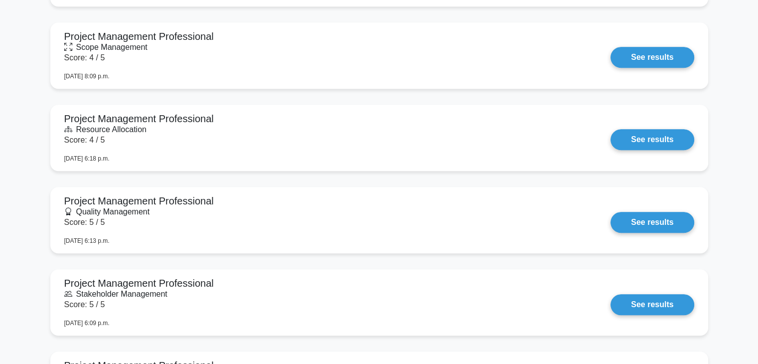
scroll to position [0, 0]
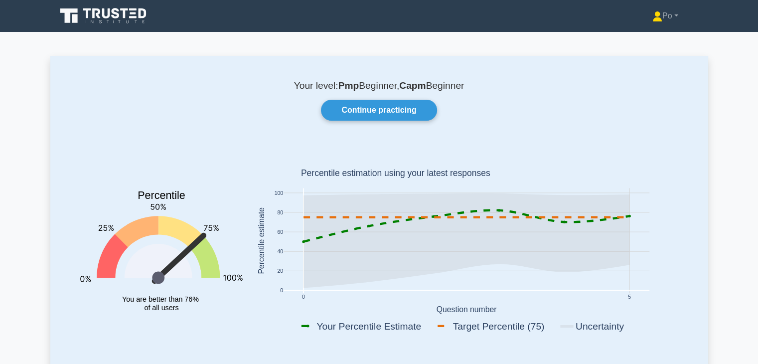
click at [103, 14] on icon at bounding box center [106, 13] width 8 height 10
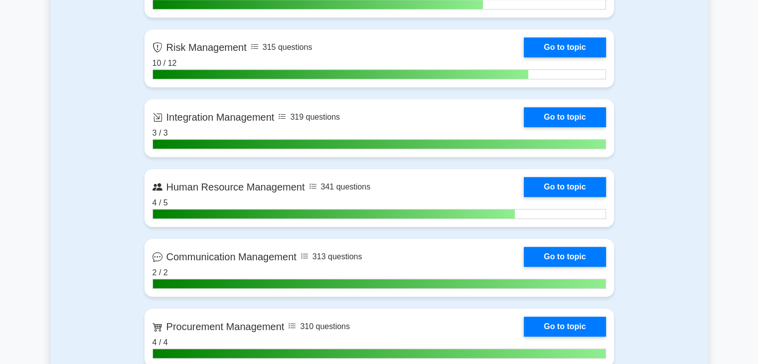
scroll to position [737, 0]
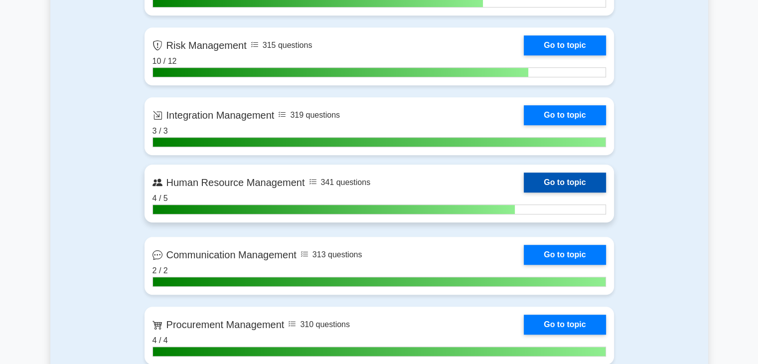
click at [543, 180] on link "Go to topic" at bounding box center [565, 182] width 82 height 20
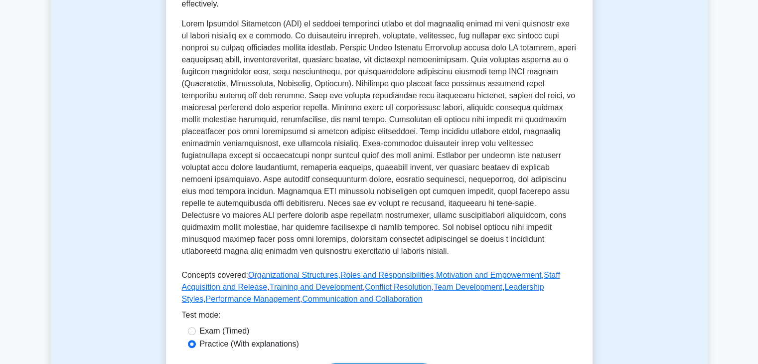
scroll to position [319, 0]
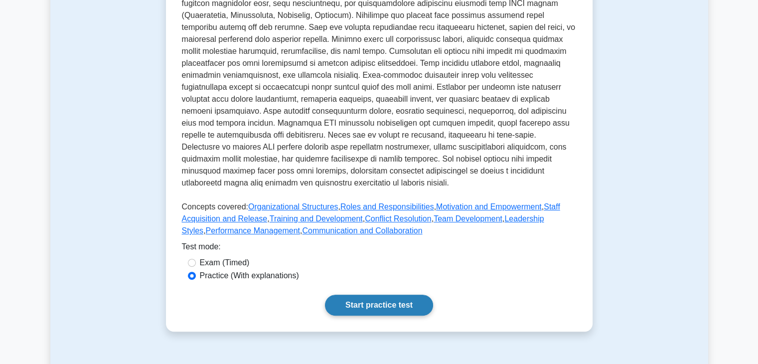
click at [390, 294] on link "Start practice test" at bounding box center [379, 304] width 108 height 21
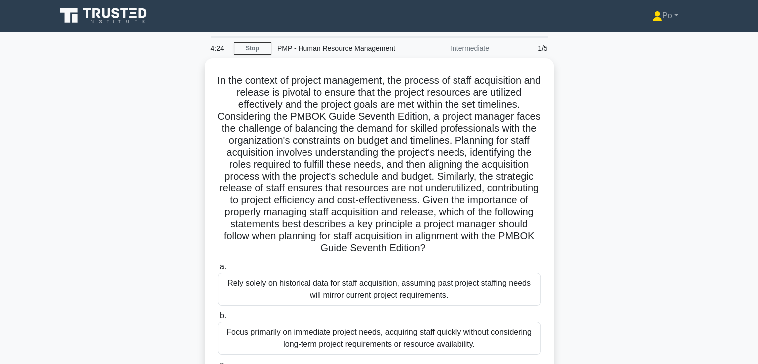
click at [566, 236] on div ".spinner_0XTQ{transform-origin:center;animation:spinner_y6GP .75s linear infini…" at bounding box center [378, 275] width 657 height 435
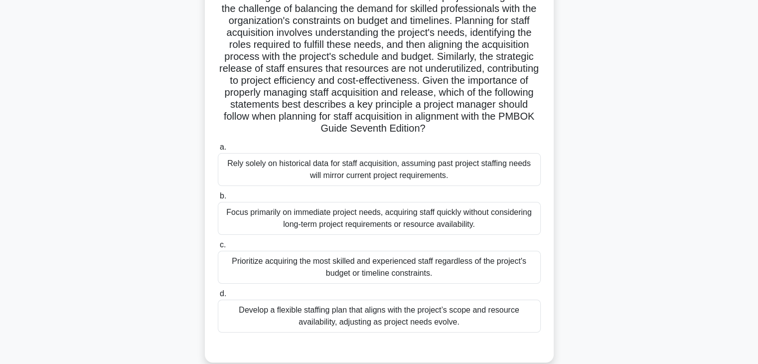
scroll to position [139, 0]
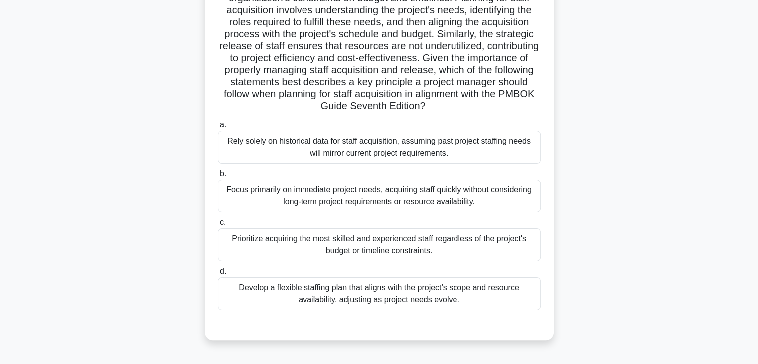
click at [476, 297] on div "Develop a flexible staffing plan that aligns with the project’s scope and resou…" at bounding box center [379, 293] width 323 height 33
click at [218, 274] on input "d. Develop a flexible staffing plan that aligns with the project’s scope and re…" at bounding box center [218, 271] width 0 height 6
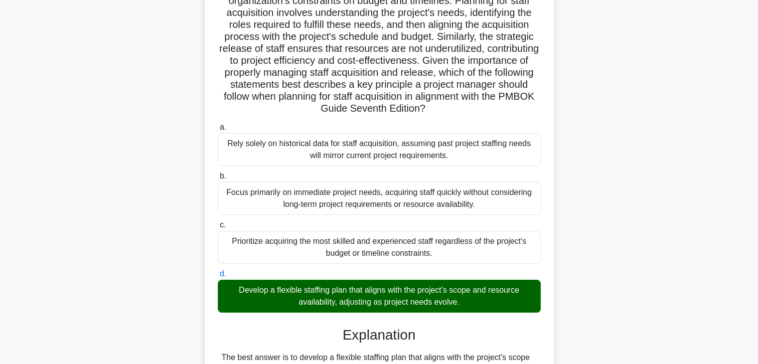
click at [596, 310] on div ".spinner_0XTQ{transform-origin:center;animation:spinner_y6GP .75s linear infini…" at bounding box center [378, 260] width 657 height 683
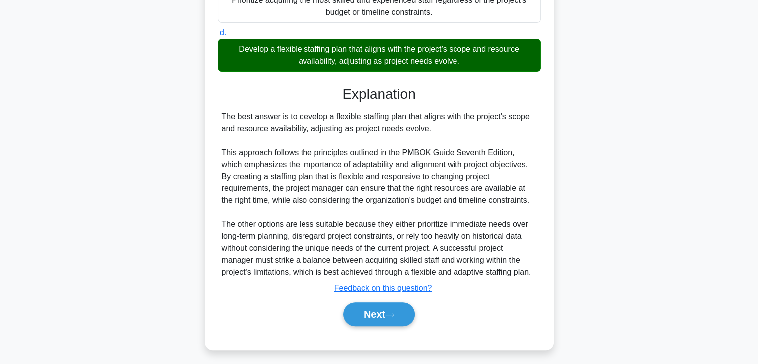
scroll to position [382, 0]
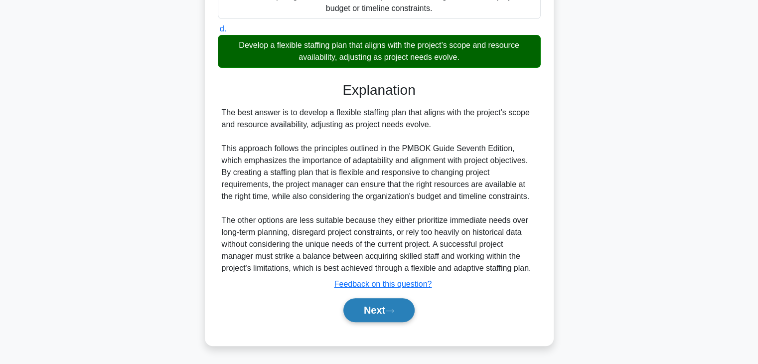
click at [368, 308] on button "Next" at bounding box center [378, 310] width 71 height 24
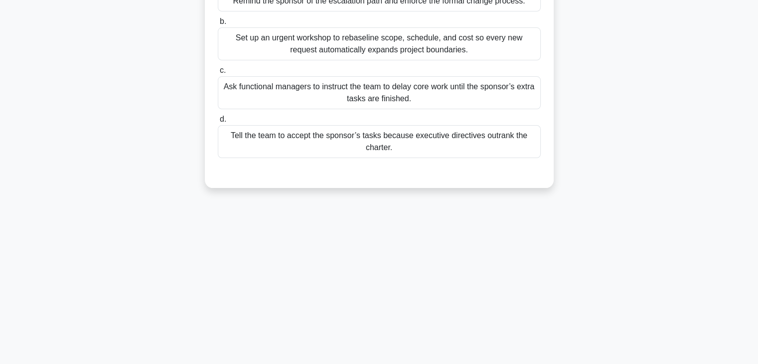
click at [434, 267] on div "3:58 Stop PMP - Human Resource Management Intermediate 2/5 Midway through a pro…" at bounding box center [378, 111] width 657 height 498
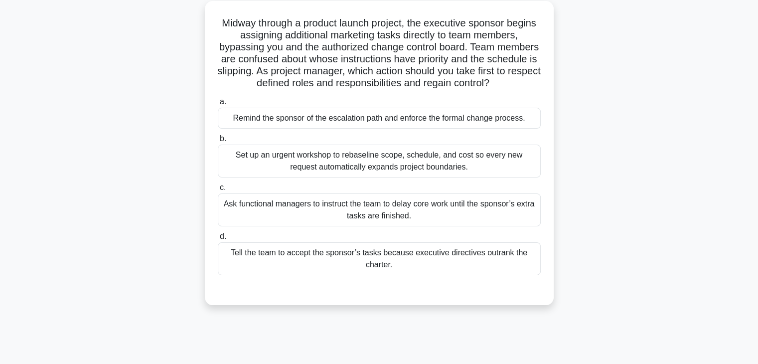
scroll to position [0, 0]
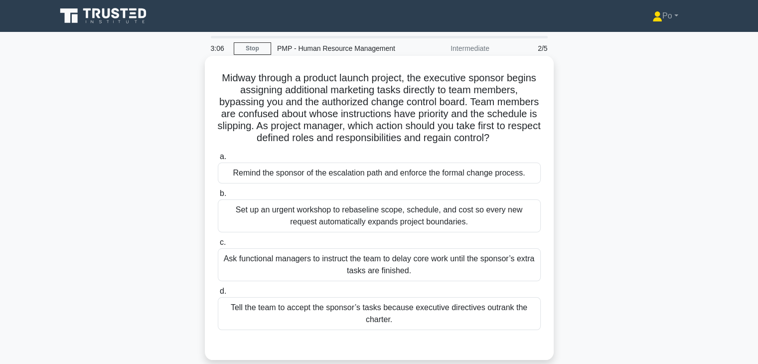
click at [436, 172] on div "Remind the sponsor of the escalation path and enforce the formal change process." at bounding box center [379, 172] width 323 height 21
click at [218, 160] on input "a. Remind the sponsor of the escalation path and enforce the formal change proc…" at bounding box center [218, 156] width 0 height 6
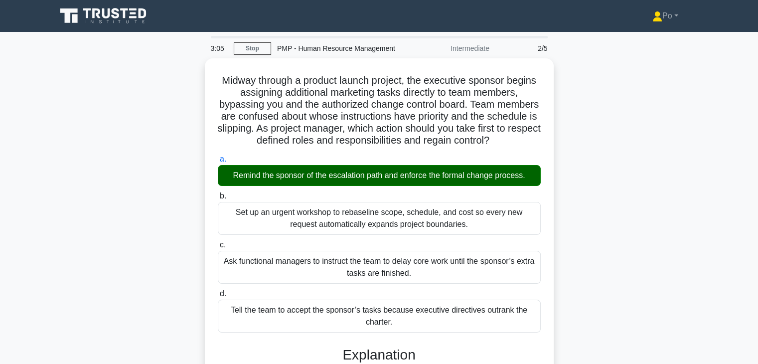
click at [564, 241] on div "Midway through a product launch project, the executive sponsor begins assigning…" at bounding box center [378, 363] width 657 height 611
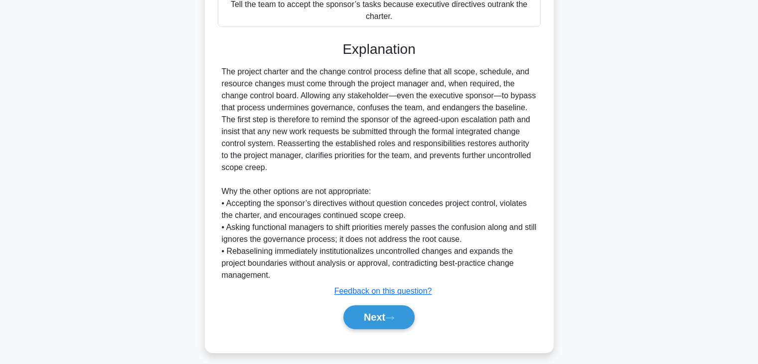
scroll to position [310, 0]
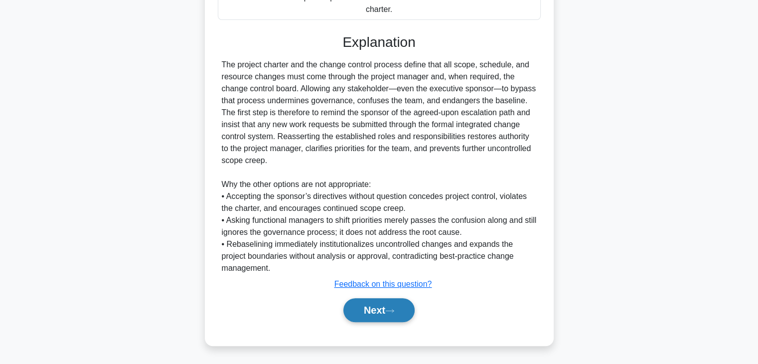
click at [373, 311] on button "Next" at bounding box center [378, 310] width 71 height 24
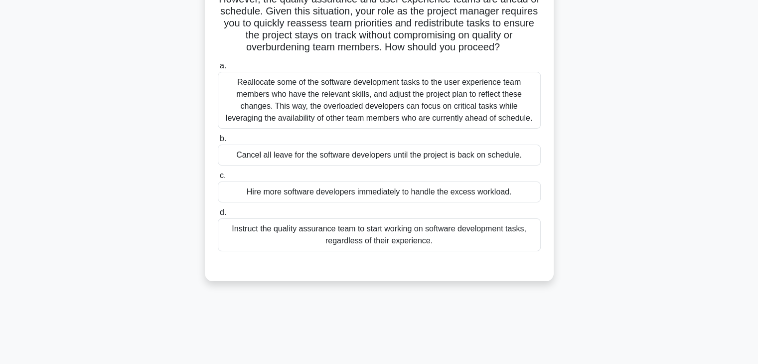
click at [319, 110] on div "Reallocate some of the software development tasks to the user experience team m…" at bounding box center [379, 100] width 323 height 57
click at [218, 69] on input "a. Reallocate some of the software development tasks to the user experience tea…" at bounding box center [218, 66] width 0 height 6
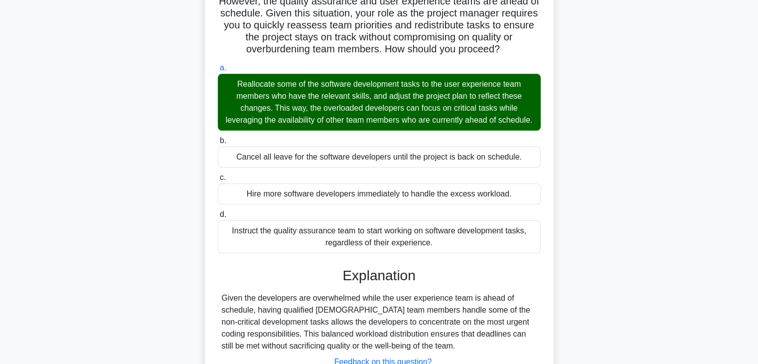
click at [561, 182] on div "Imagine a scenario where you are leading a project team in a highly competitive…" at bounding box center [378, 158] width 657 height 551
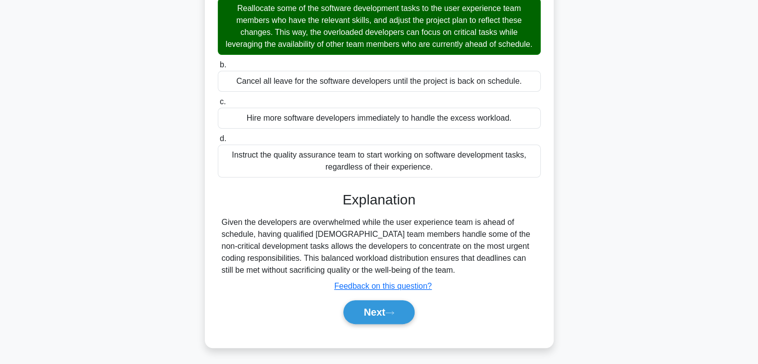
scroll to position [262, 0]
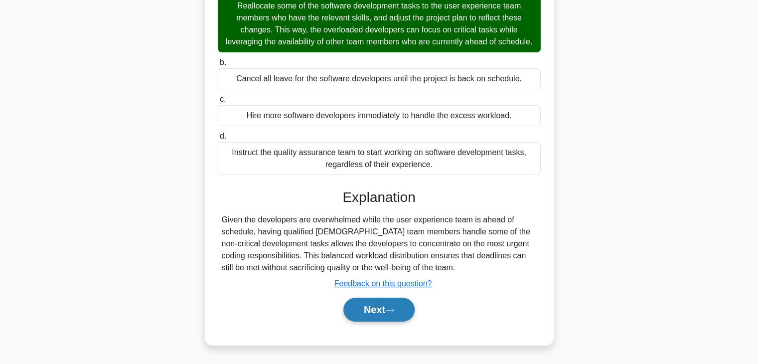
click at [361, 310] on button "Next" at bounding box center [378, 309] width 71 height 24
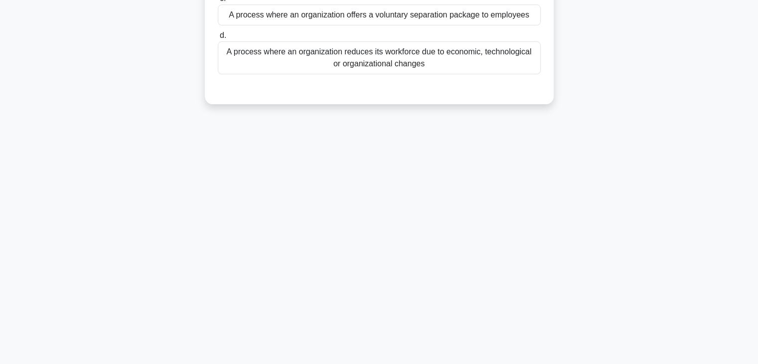
scroll to position [175, 0]
click at [450, 260] on div "1:27 Stop PMP - Human Resource Management Intermediate 4/5 What is a reduction …" at bounding box center [378, 111] width 657 height 498
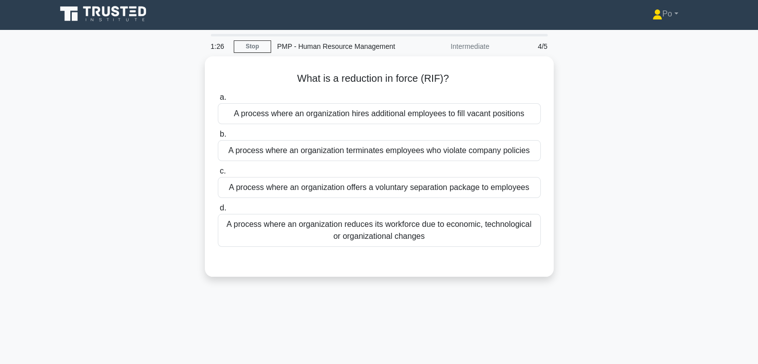
scroll to position [0, 0]
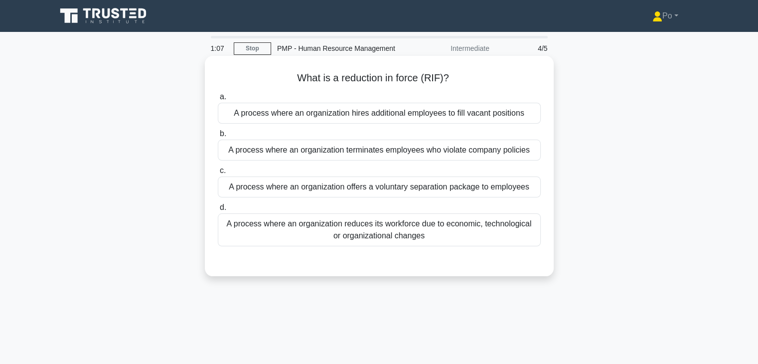
click at [456, 232] on div "A process where an organization reduces its workforce due to economic, technolo…" at bounding box center [379, 229] width 323 height 33
click at [218, 211] on input "d. A process where an organization reduces its workforce due to economic, techn…" at bounding box center [218, 207] width 0 height 6
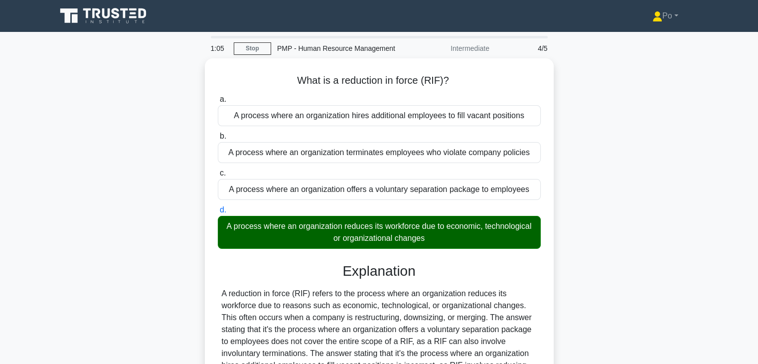
click at [218, 96] on input "a. A process where an organization hires additional employees to fill vacant po…" at bounding box center [218, 99] width 0 height 6
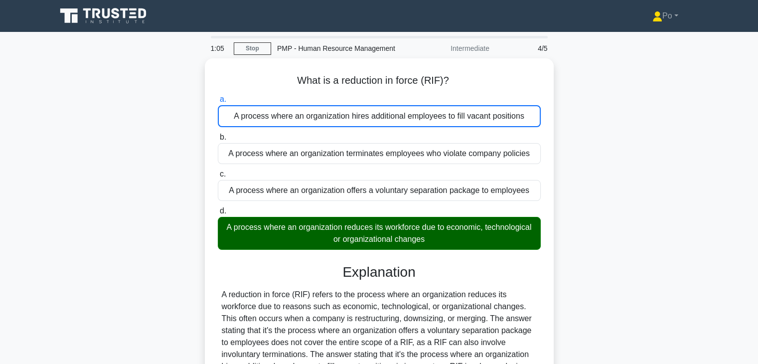
click at [218, 134] on input "b. A process where an organization terminates employees who violate company pol…" at bounding box center [218, 137] width 0 height 6
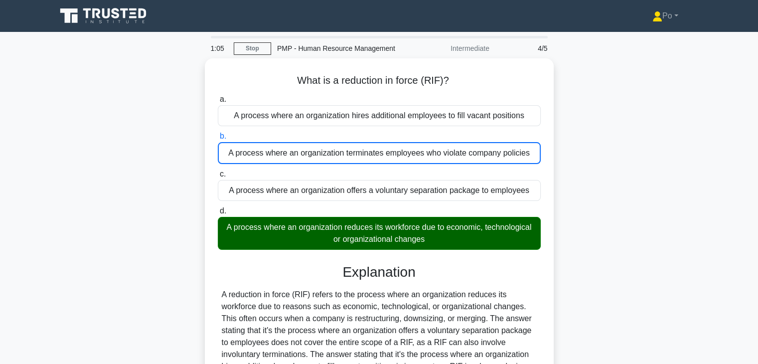
click at [218, 171] on input "c. A process where an organization offers a voluntary separation package to emp…" at bounding box center [218, 174] width 0 height 6
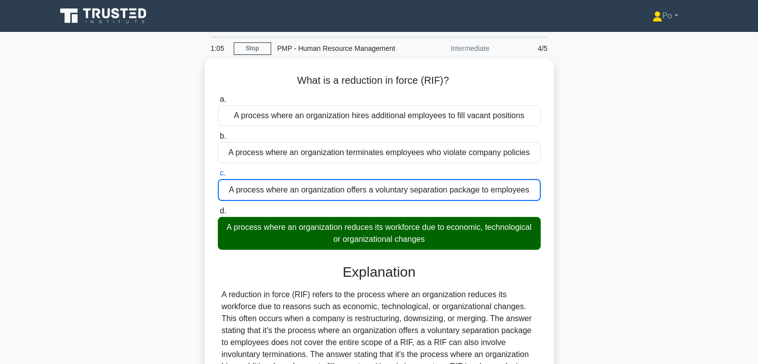
click at [218, 208] on input "d. A process where an organization reduces its workforce due to economic, techn…" at bounding box center [218, 211] width 0 height 6
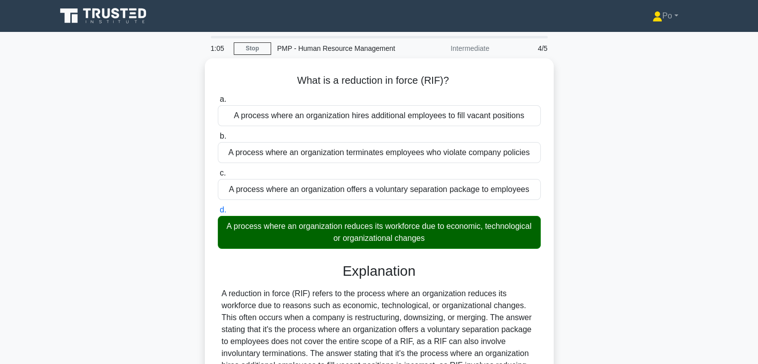
click at [218, 96] on input "a. A process where an organization hires additional employees to fill vacant po…" at bounding box center [218, 99] width 0 height 6
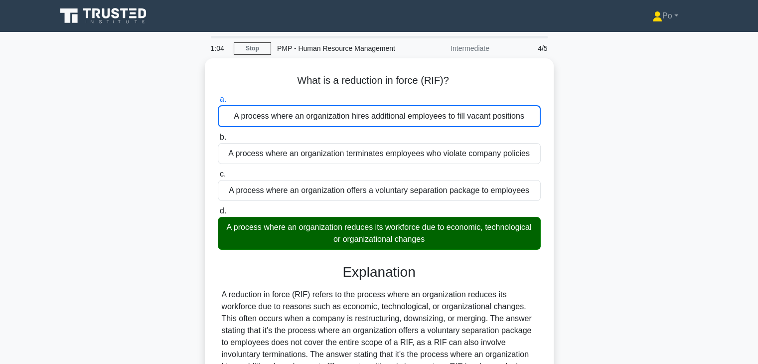
click at [218, 134] on input "b. A process where an organization terminates employees who violate company pol…" at bounding box center [218, 137] width 0 height 6
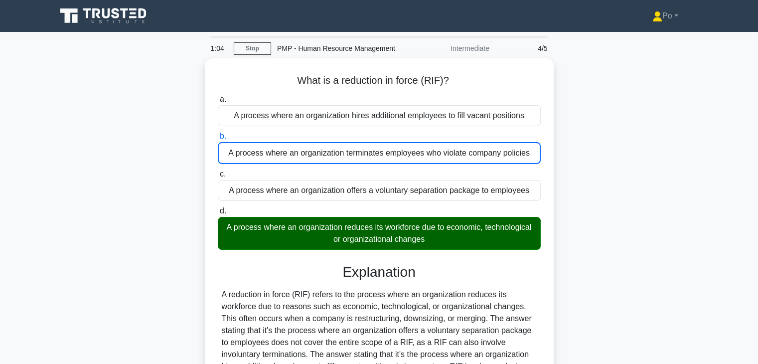
click at [218, 171] on input "c. A process where an organization offers a voluntary separation package to emp…" at bounding box center [218, 174] width 0 height 6
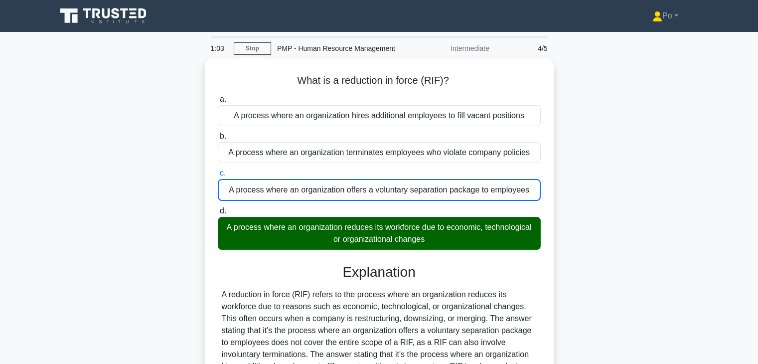
click at [218, 208] on input "d. A process where an organization reduces its workforce due to economic, techn…" at bounding box center [218, 211] width 0 height 6
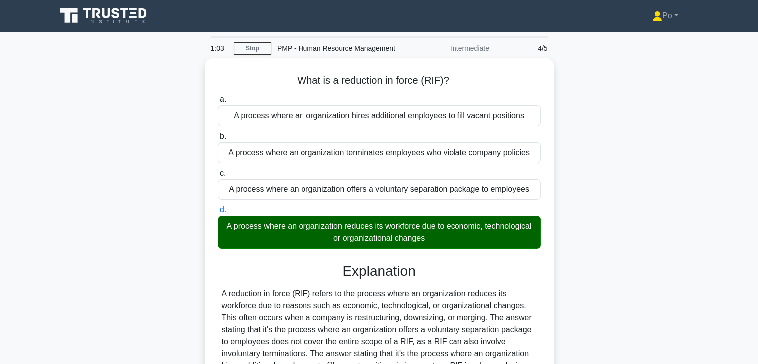
click at [218, 96] on input "a. A process where an organization hires additional employees to fill vacant po…" at bounding box center [218, 99] width 0 height 6
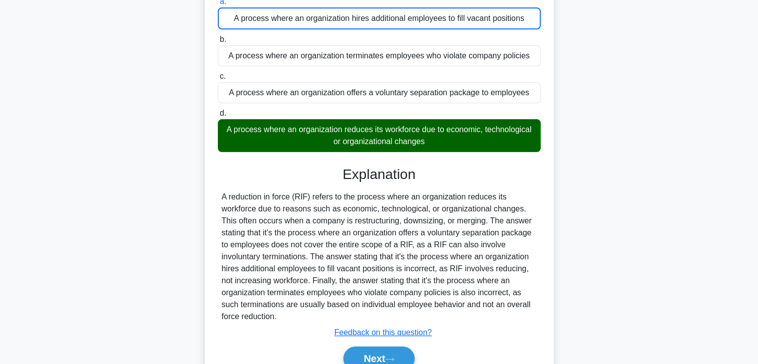
scroll to position [153, 0]
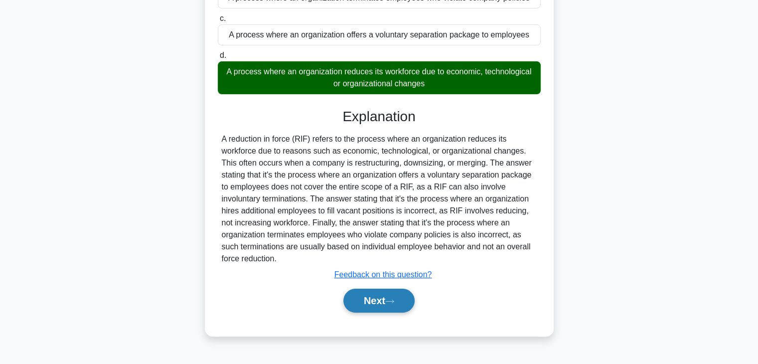
click at [361, 303] on button "Next" at bounding box center [378, 300] width 71 height 24
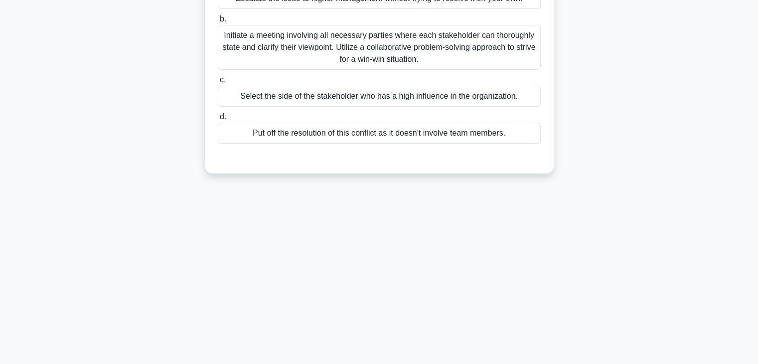
click at [407, 265] on div "0:18 Stop PMP - Human Resource Management Intermediate 5/5 In your project team…" at bounding box center [378, 132] width 657 height 498
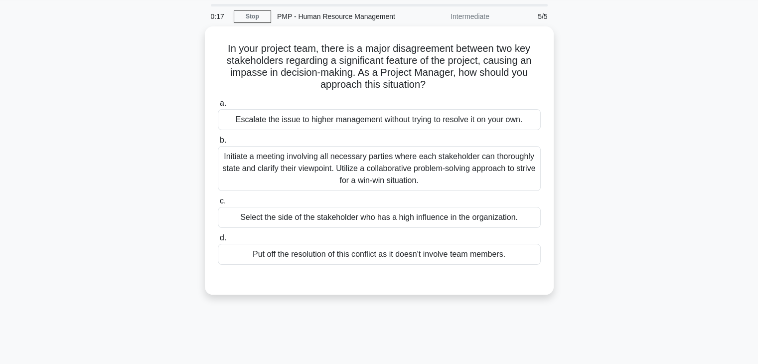
scroll to position [0, 0]
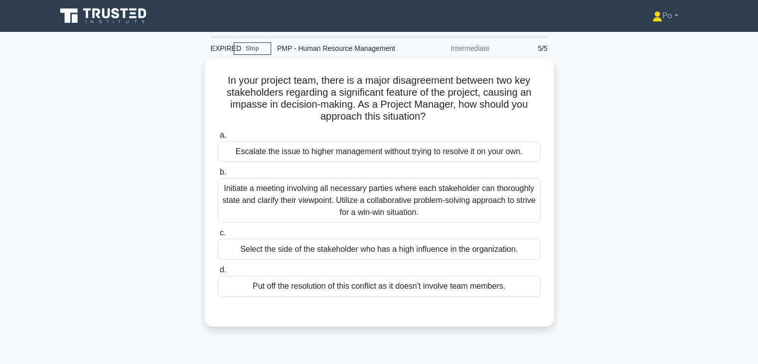
click at [577, 220] on div "In your project team, there is a major disagreement between two key stakeholder…" at bounding box center [378, 198] width 657 height 280
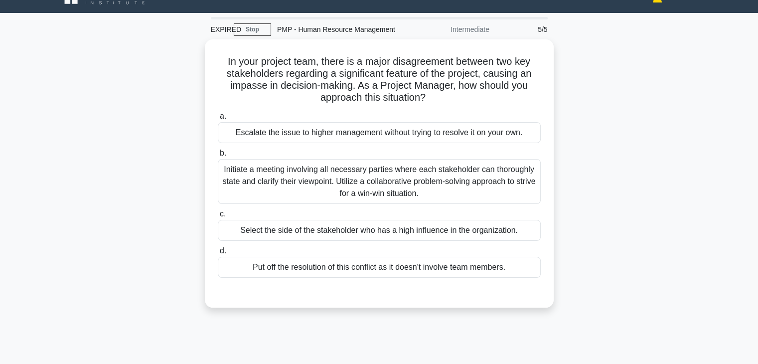
scroll to position [20, 0]
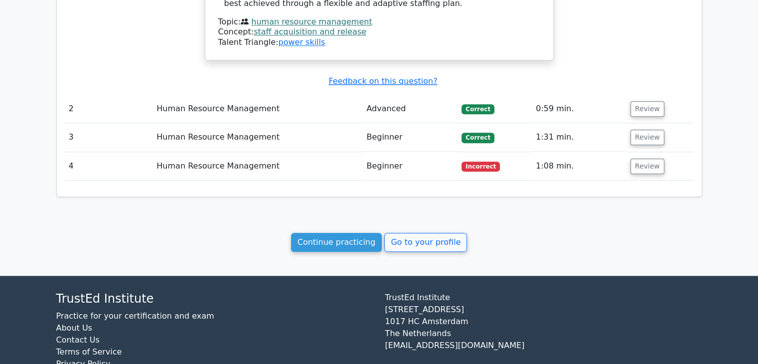
scroll to position [1134, 0]
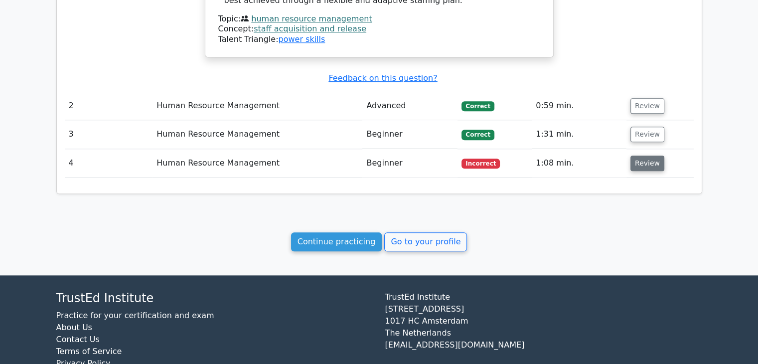
click at [652, 155] on button "Review" at bounding box center [647, 162] width 34 height 15
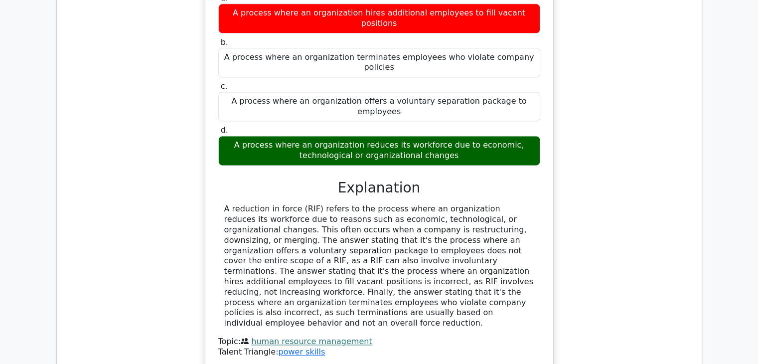
scroll to position [1353, 0]
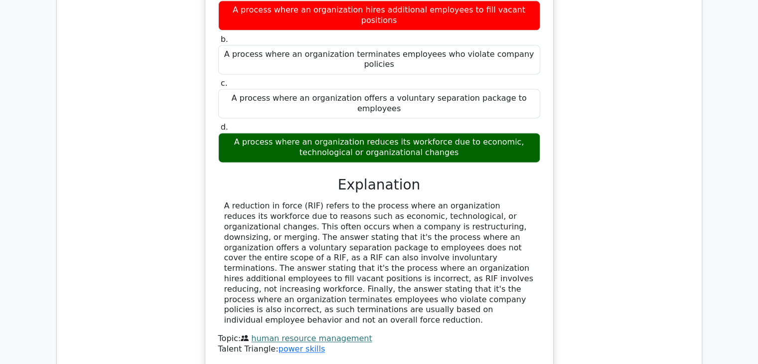
click at [502, 132] on div "A process where an organization reduces its workforce due to economic, technolo…" at bounding box center [379, 147] width 322 height 30
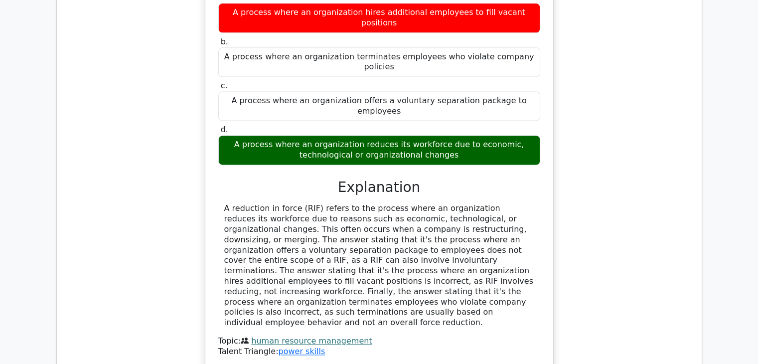
click at [592, 175] on div "What is a reduction in force (RIF)? a. A process where an organization hires ad…" at bounding box center [379, 169] width 629 height 422
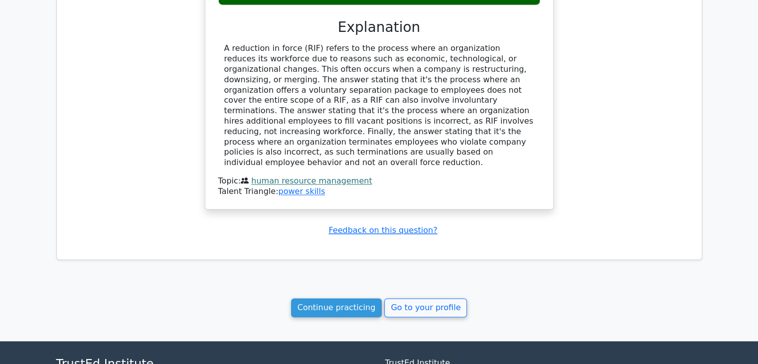
scroll to position [1537, 0]
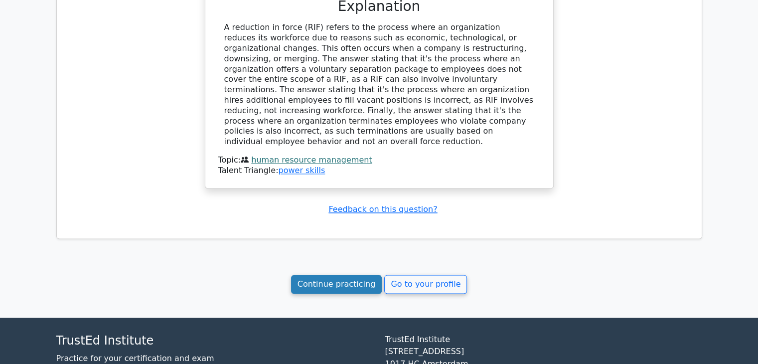
click at [357, 274] on link "Continue practicing" at bounding box center [336, 283] width 91 height 19
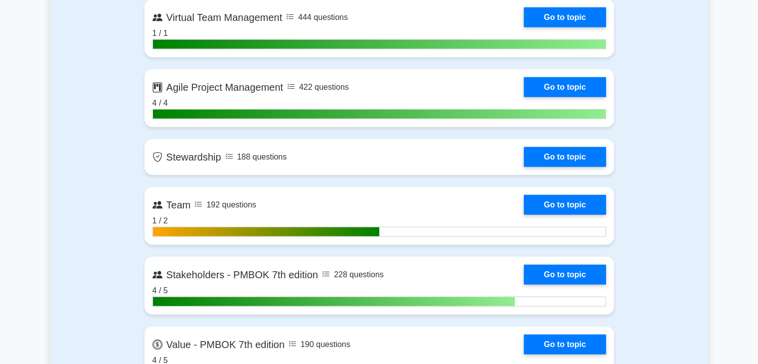
scroll to position [2371, 0]
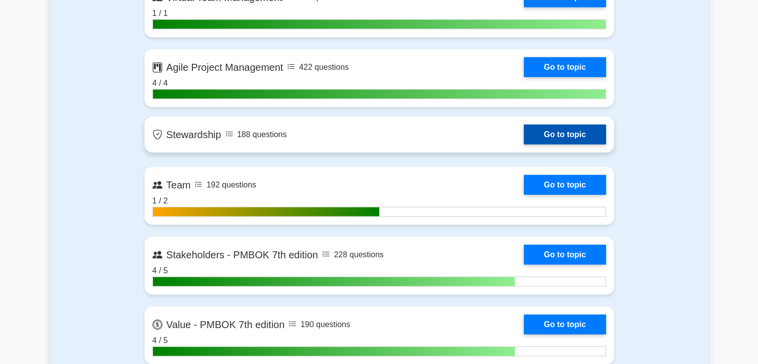
click at [584, 144] on link "Go to topic" at bounding box center [565, 135] width 82 height 20
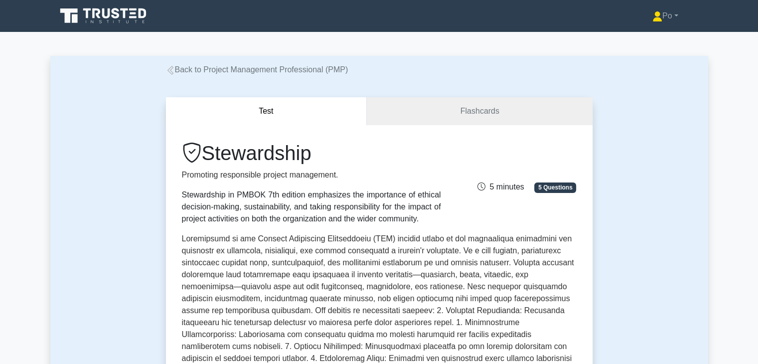
click at [444, 321] on p at bounding box center [379, 354] width 394 height 243
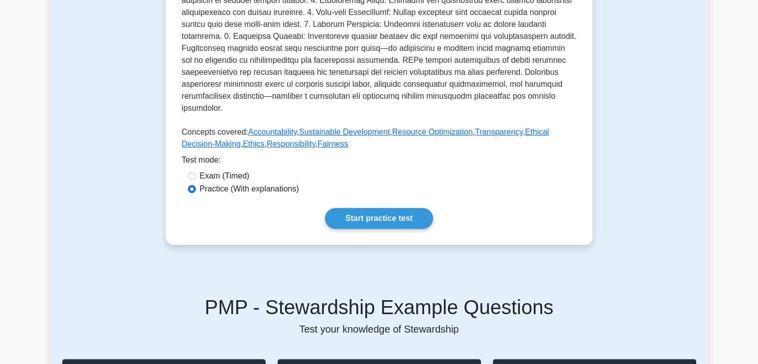
scroll to position [359, 0]
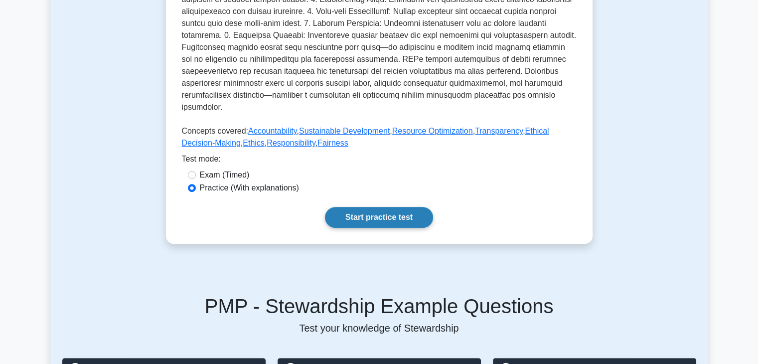
click at [379, 208] on link "Start practice test" at bounding box center [379, 217] width 108 height 21
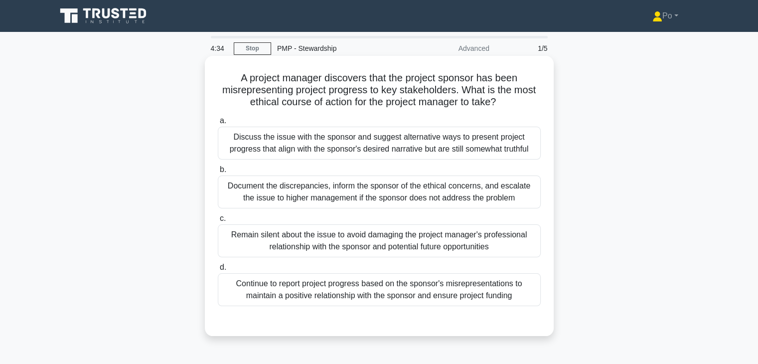
click at [485, 196] on div "Document the discrepancies, inform the sponsor of the ethical concerns, and esc…" at bounding box center [379, 191] width 323 height 33
click at [218, 173] on input "b. Document the discrepancies, inform the sponsor of the ethical concerns, and …" at bounding box center [218, 169] width 0 height 6
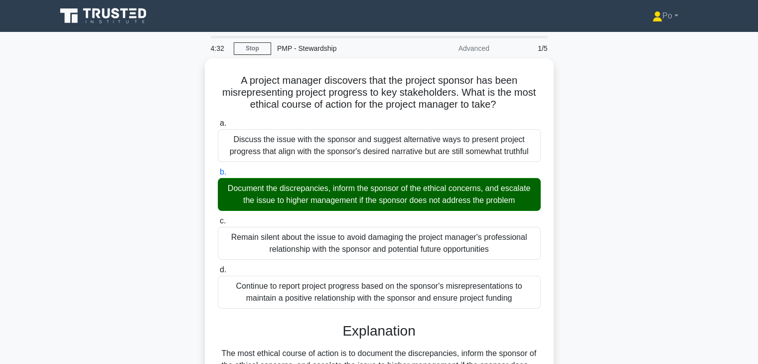
click at [578, 236] on div "A project manager discovers that the project sponsor has been misrepresenting p…" at bounding box center [378, 351] width 657 height 587
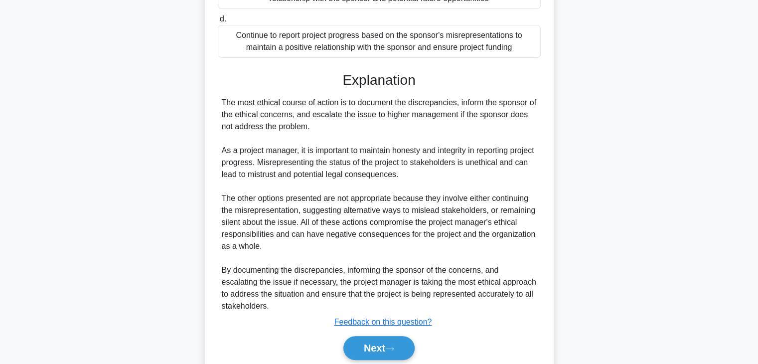
scroll to position [279, 0]
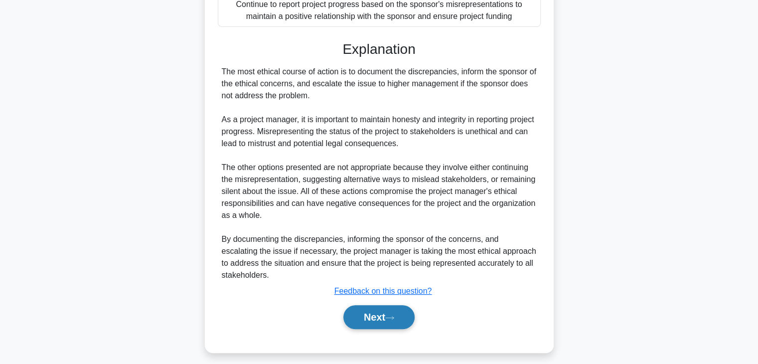
click at [366, 312] on button "Next" at bounding box center [378, 317] width 71 height 24
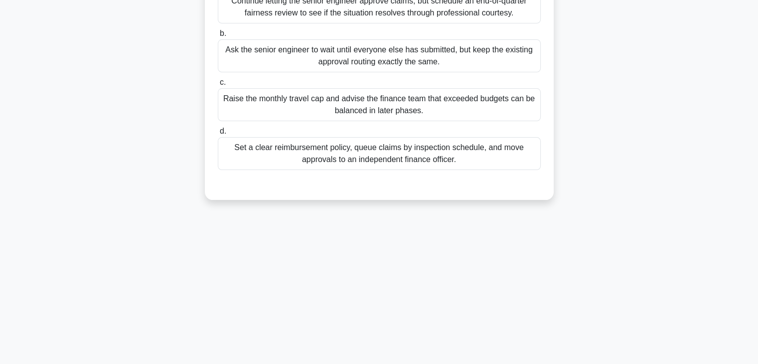
click at [671, 224] on div "4:28 Stop PMP - Stewardship Advanced 2/5 During a long-term infrastructure proj…" at bounding box center [378, 111] width 657 height 498
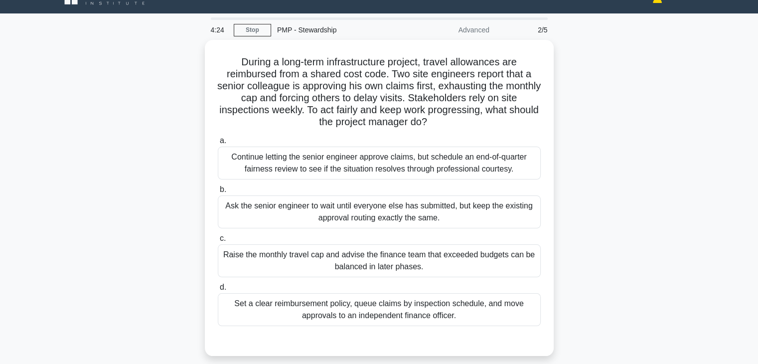
scroll to position [20, 0]
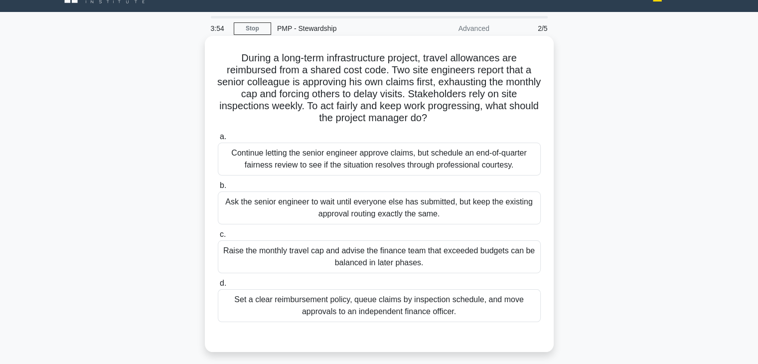
click at [424, 304] on div "Set a clear reimbursement policy, queue claims by inspection schedule, and move…" at bounding box center [379, 305] width 323 height 33
click at [218, 286] on input "d. Set a clear reimbursement policy, queue claims by inspection schedule, and m…" at bounding box center [218, 283] width 0 height 6
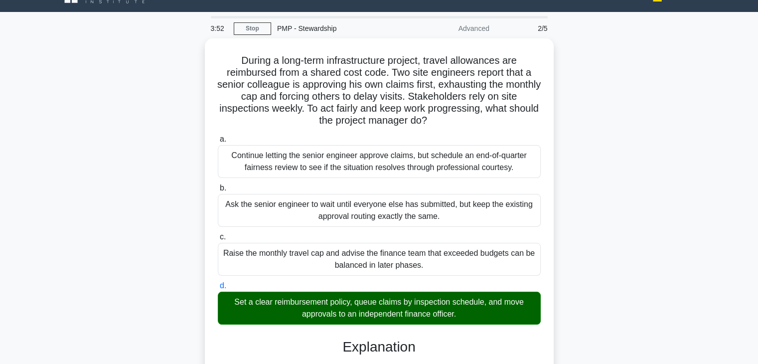
click at [607, 321] on div "During a long-term infrastructure project, travel allowances are reimbursed fro…" at bounding box center [378, 319] width 657 height 563
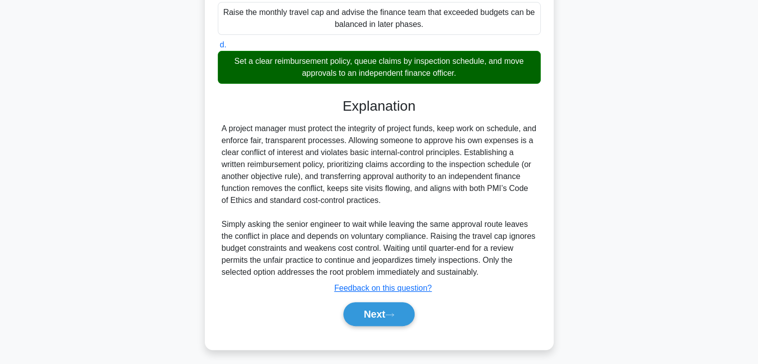
scroll to position [262, 0]
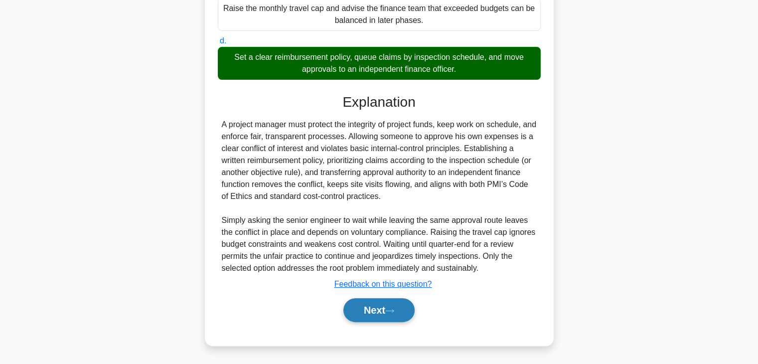
click at [364, 308] on button "Next" at bounding box center [378, 310] width 71 height 24
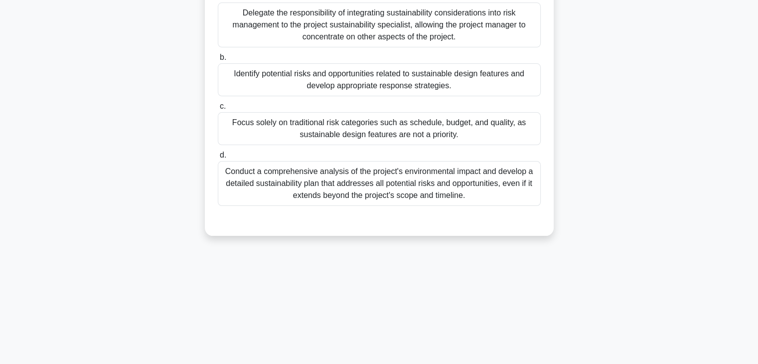
click at [570, 188] on div "A project manager is leading a construction project for a new office building. …" at bounding box center [378, 66] width 657 height 364
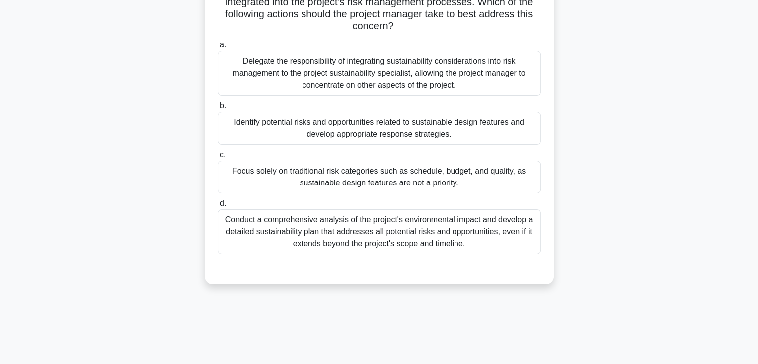
scroll to position [55, 0]
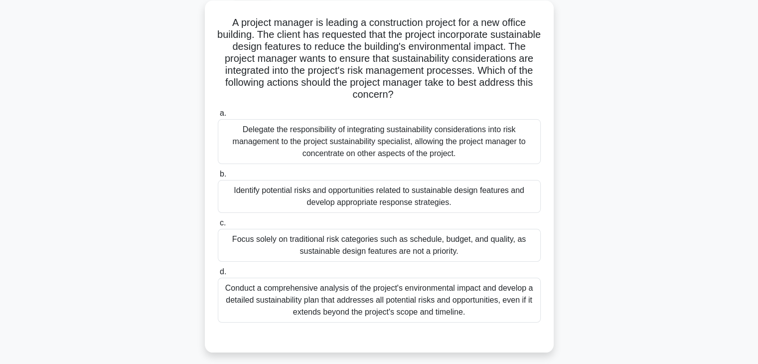
click at [352, 318] on div "Conduct a comprehensive analysis of the project's environmental impact and deve…" at bounding box center [379, 299] width 323 height 45
click at [218, 275] on input "d. Conduct a comprehensive analysis of the project's environmental impact and d…" at bounding box center [218, 271] width 0 height 6
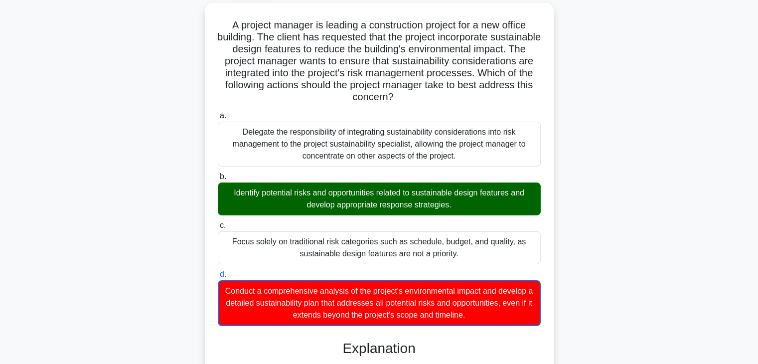
click at [218, 113] on input "a. Delegate the responsibility of integrating sustainability considerations int…" at bounding box center [218, 116] width 0 height 6
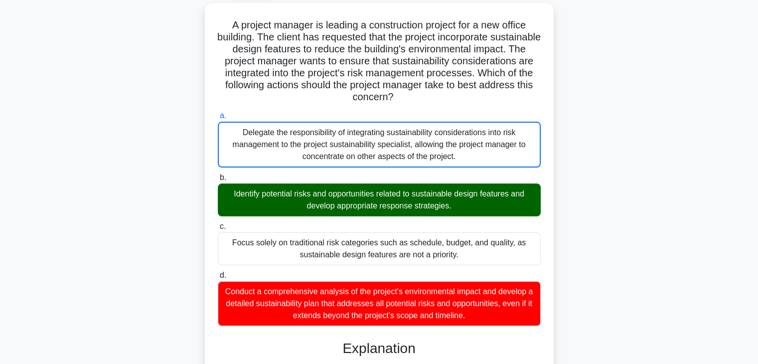
click at [218, 174] on input "b. Identify potential risks and opportunities related to sustainable design fea…" at bounding box center [218, 177] width 0 height 6
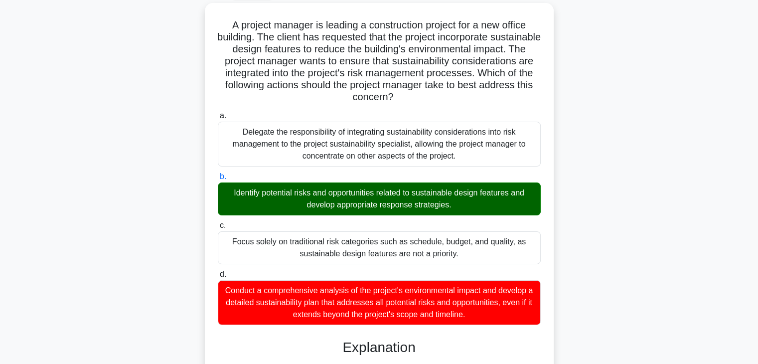
click at [218, 222] on input "c. Focus solely on traditional risk categories such as schedule, budget, and qu…" at bounding box center [218, 225] width 0 height 6
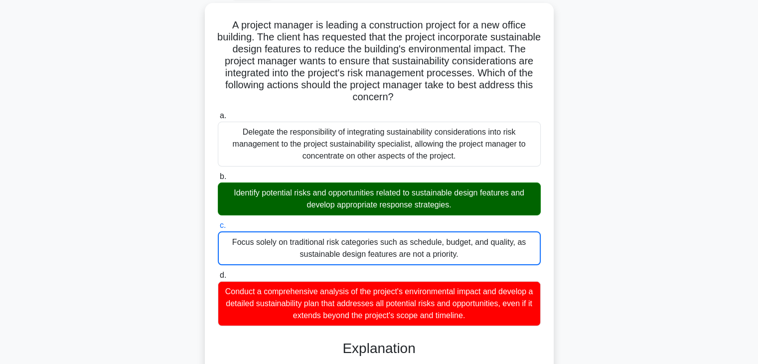
click at [218, 272] on input "d. Conduct a comprehensive analysis of the project's environmental impact and d…" at bounding box center [218, 275] width 0 height 6
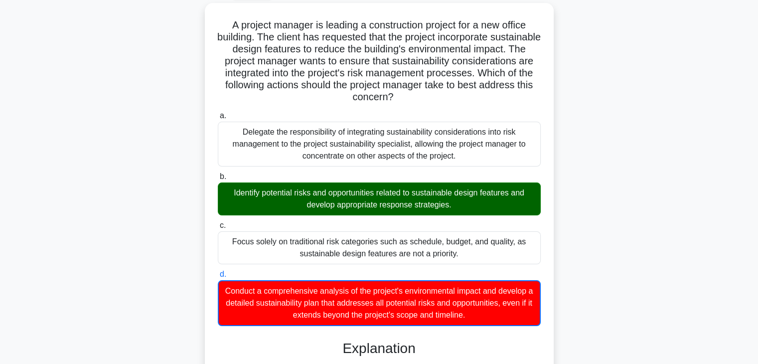
click at [218, 113] on input "a. Delegate the responsibility of integrating sustainability considerations int…" at bounding box center [218, 116] width 0 height 6
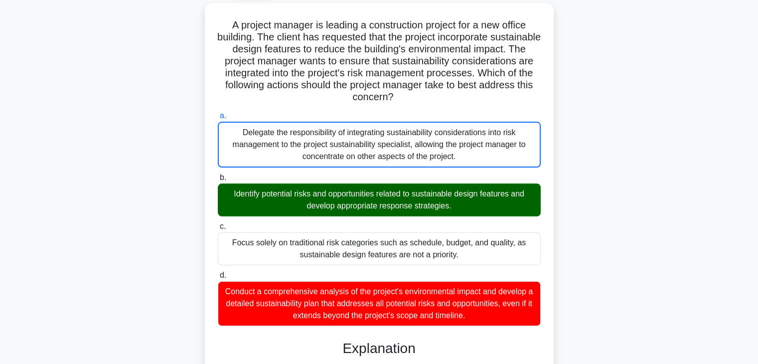
click at [218, 174] on input "b. Identify potential risks and opportunities related to sustainable design fea…" at bounding box center [218, 177] width 0 height 6
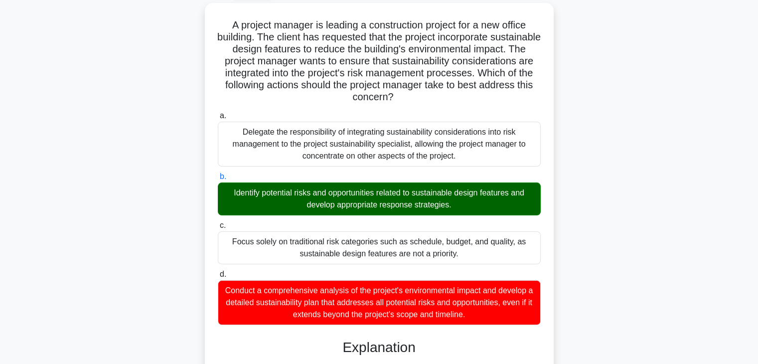
click at [218, 222] on input "c. Focus solely on traditional risk categories such as schedule, budget, and qu…" at bounding box center [218, 225] width 0 height 6
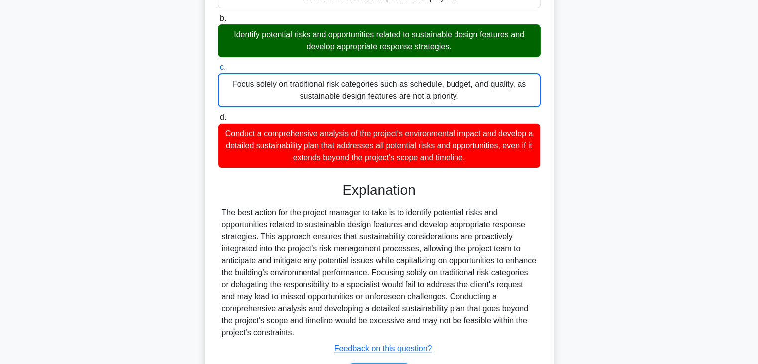
scroll to position [275, 0]
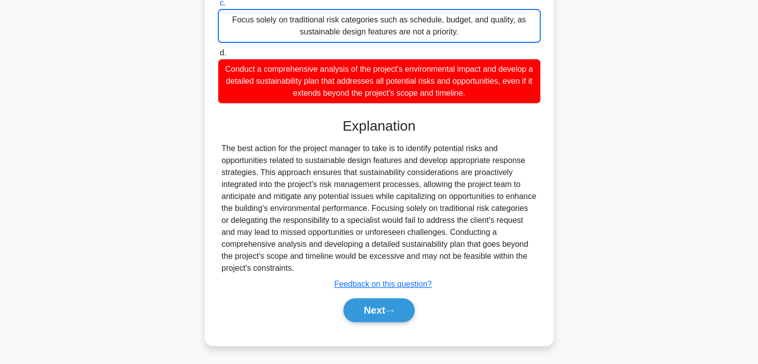
click at [353, 321] on div "Next" at bounding box center [379, 310] width 323 height 32
click at [369, 307] on button "Next" at bounding box center [378, 310] width 71 height 24
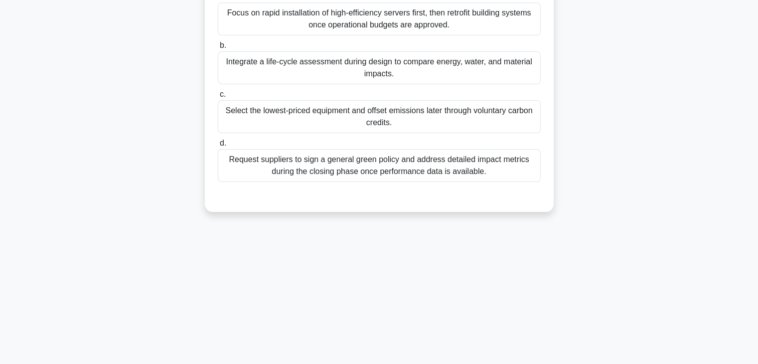
scroll to position [175, 0]
click at [516, 232] on div "3:28 Stop PMP - Stewardship Advanced 4/5 During the planning of a solar-powered…" at bounding box center [378, 111] width 657 height 498
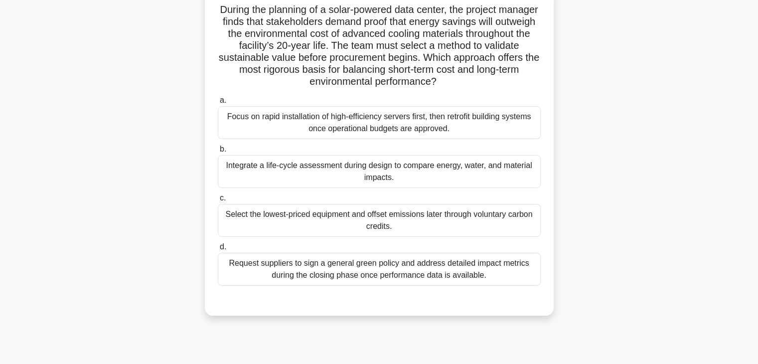
scroll to position [55, 0]
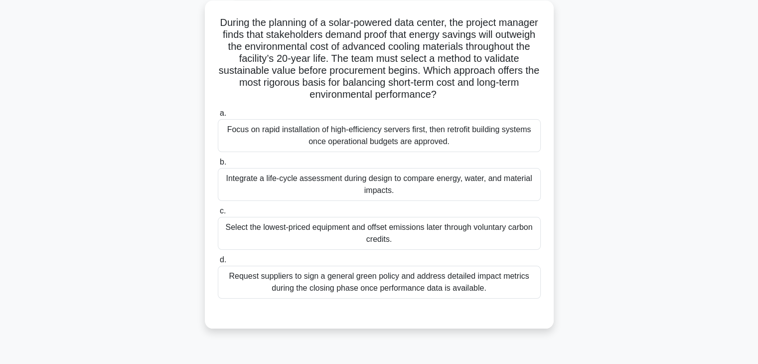
click at [414, 179] on div "Integrate a life-cycle assessment during design to compare energy, water, and m…" at bounding box center [379, 184] width 323 height 33
click at [218, 165] on input "b. Integrate a life-cycle assessment during design to compare energy, water, an…" at bounding box center [218, 162] width 0 height 6
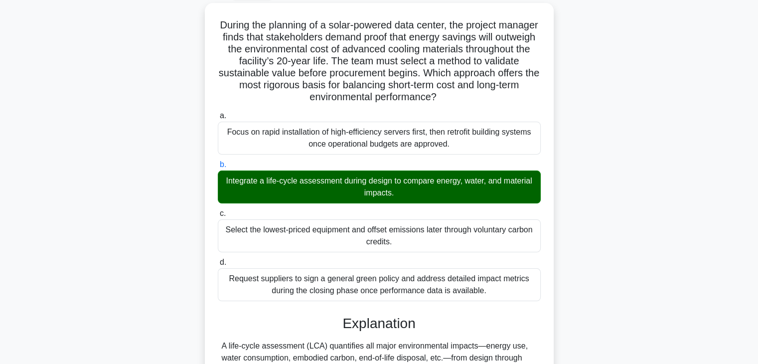
click at [218, 210] on input "c. Select the lowest-priced equipment and offset emissions later through volunt…" at bounding box center [218, 213] width 0 height 6
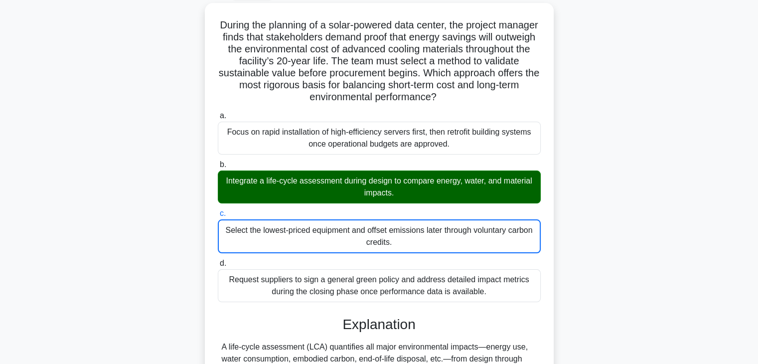
click at [218, 260] on input "d. Request suppliers to sign a general green policy and address detailed impact…" at bounding box center [218, 263] width 0 height 6
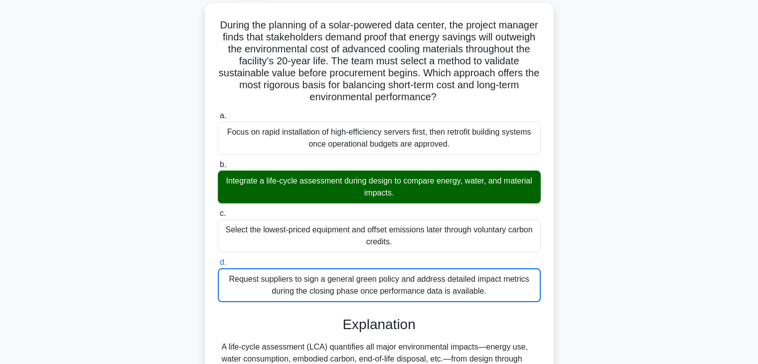
click at [218, 113] on input "a. Focus on rapid installation of high-efficiency servers first, then retrofit …" at bounding box center [218, 116] width 0 height 6
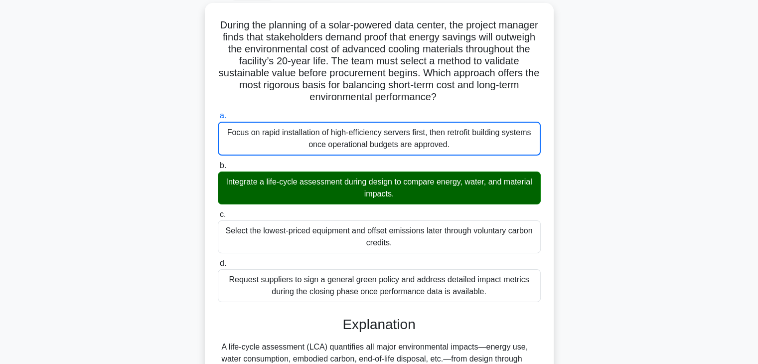
scroll to position [299, 0]
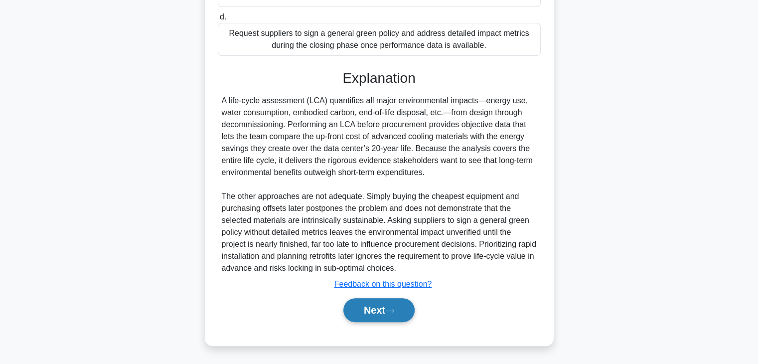
click at [356, 312] on button "Next" at bounding box center [378, 310] width 71 height 24
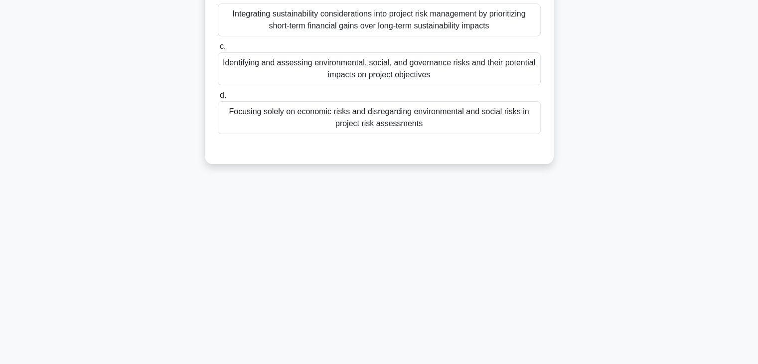
scroll to position [0, 0]
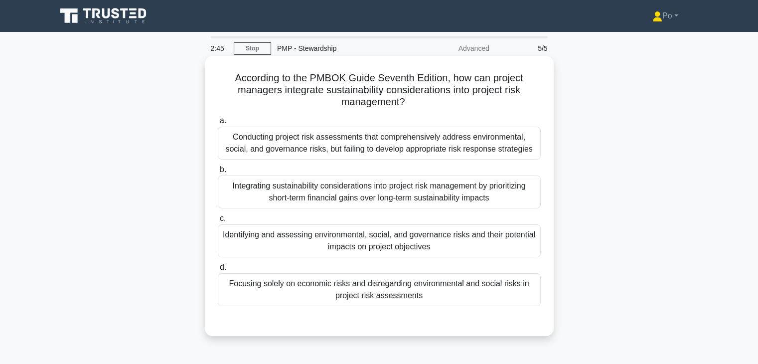
click at [448, 243] on div "Identifying and assessing environmental, social, and governance risks and their…" at bounding box center [379, 240] width 323 height 33
click at [218, 222] on input "c. Identifying and assessing environmental, social, and governance risks and th…" at bounding box center [218, 218] width 0 height 6
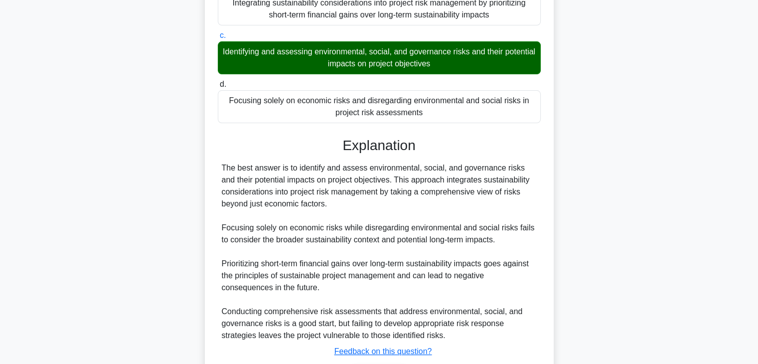
scroll to position [250, 0]
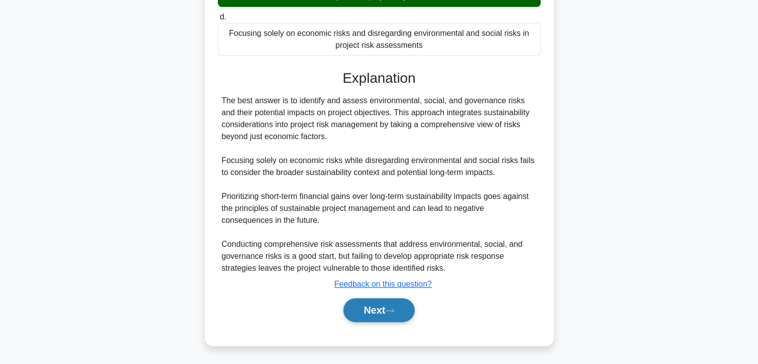
click at [374, 301] on button "Next" at bounding box center [378, 310] width 71 height 24
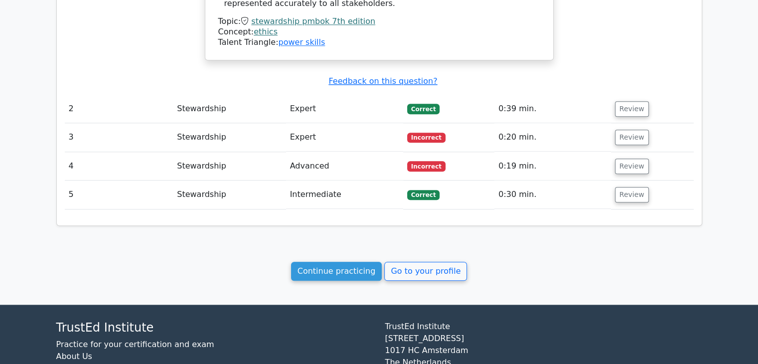
scroll to position [1050, 0]
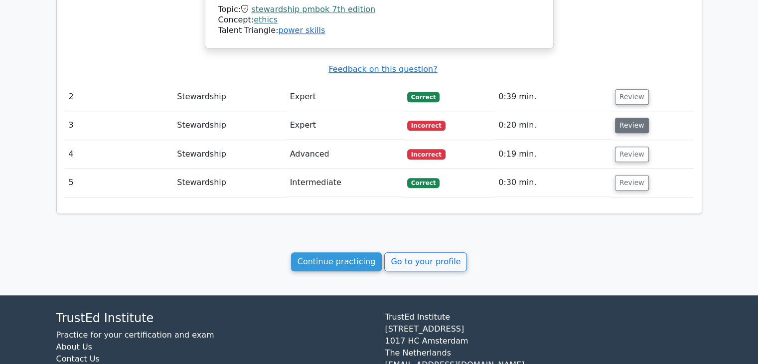
click at [630, 118] on button "Review" at bounding box center [632, 125] width 34 height 15
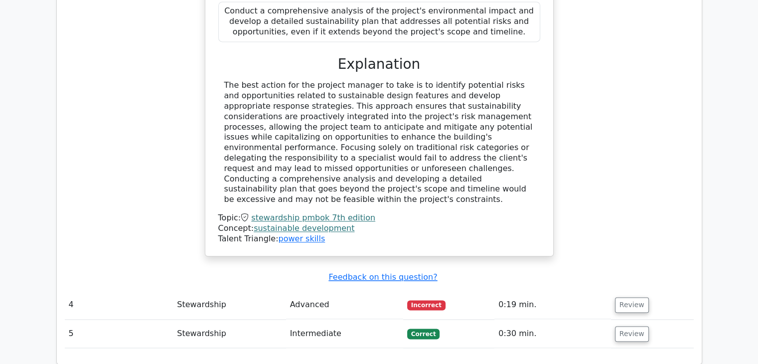
scroll to position [1536, 0]
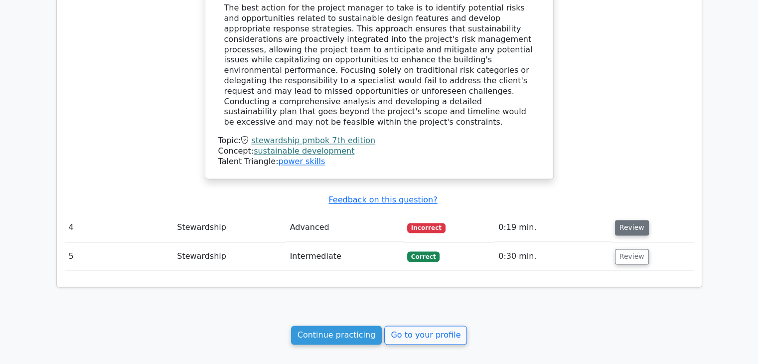
click at [620, 220] on button "Review" at bounding box center [632, 227] width 34 height 15
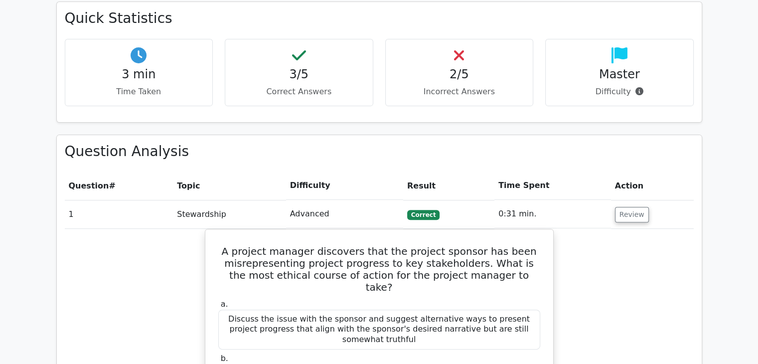
scroll to position [0, 0]
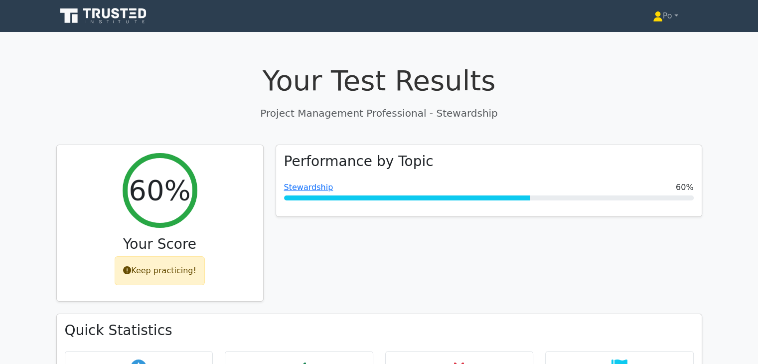
click at [122, 79] on h1 "Your Test Results" at bounding box center [379, 80] width 646 height 33
click at [126, 16] on icon at bounding box center [104, 15] width 96 height 19
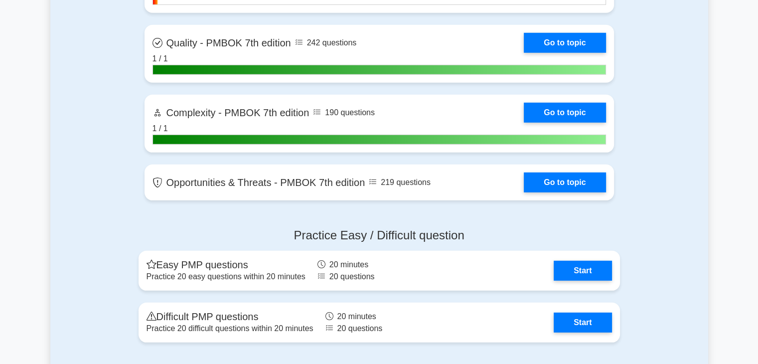
scroll to position [2949, 0]
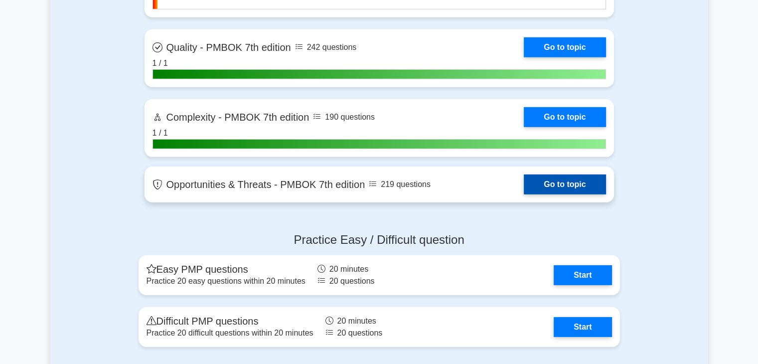
click at [552, 180] on link "Go to topic" at bounding box center [565, 184] width 82 height 20
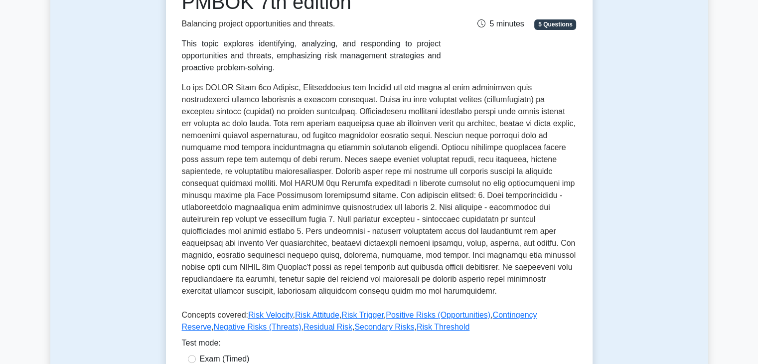
scroll to position [195, 0]
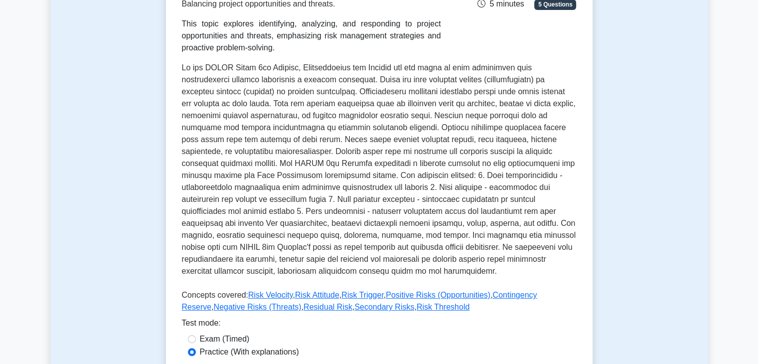
click at [543, 243] on p at bounding box center [379, 171] width 394 height 219
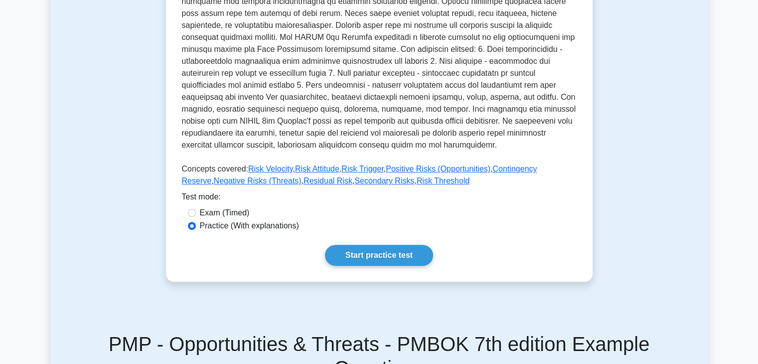
scroll to position [334, 0]
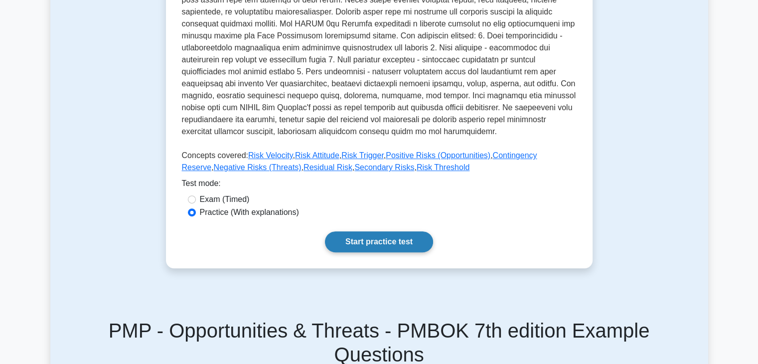
click at [373, 244] on link "Start practice test" at bounding box center [379, 241] width 108 height 21
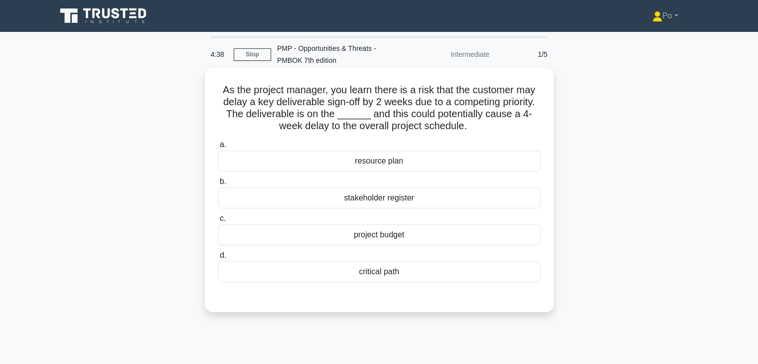
click at [384, 275] on div "critical path" at bounding box center [379, 271] width 323 height 21
click at [218, 259] on input "d. critical path" at bounding box center [218, 255] width 0 height 6
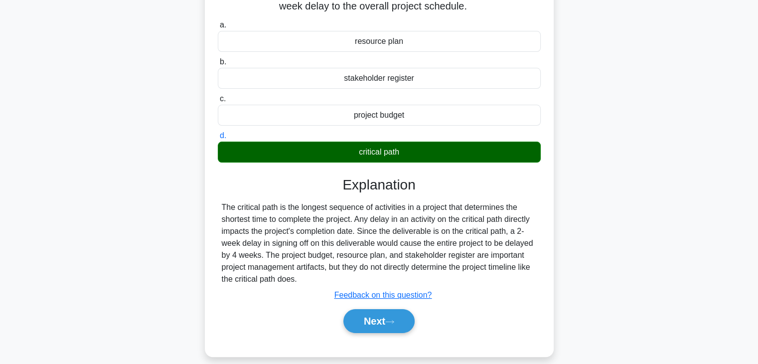
scroll to position [175, 0]
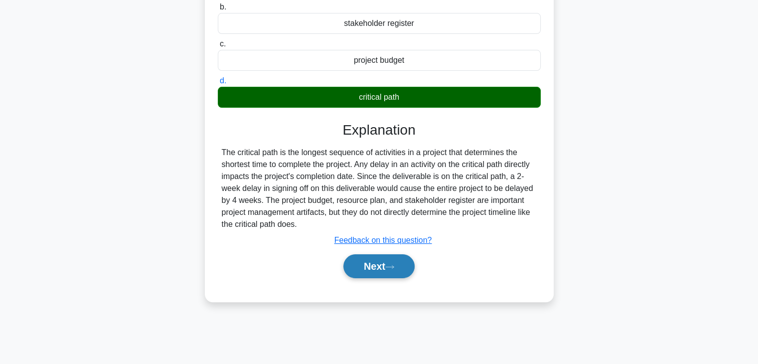
click at [361, 269] on button "Next" at bounding box center [378, 266] width 71 height 24
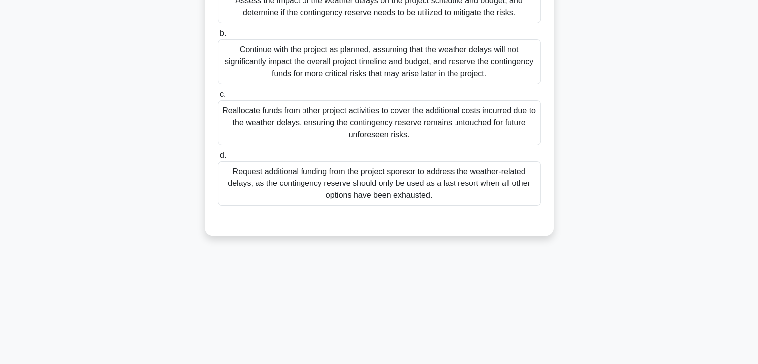
click at [685, 152] on div "During the execution phase of a construction project, the project manager notic…" at bounding box center [378, 72] width 657 height 352
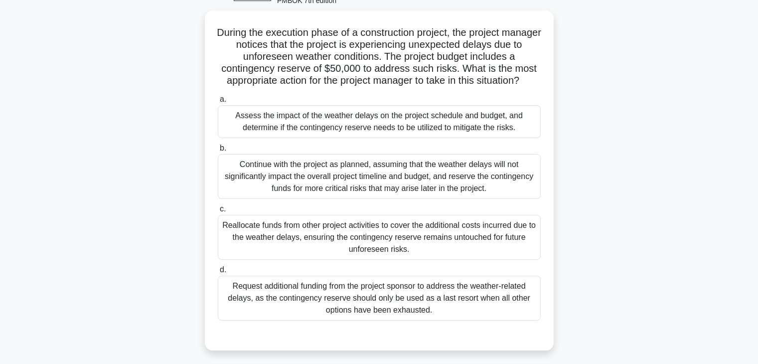
scroll to position [55, 0]
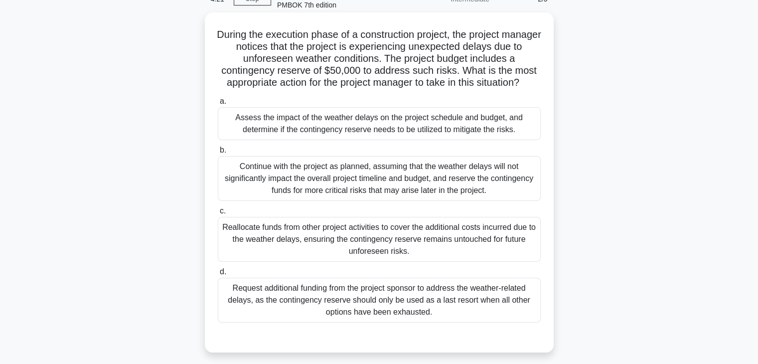
click at [399, 135] on div "Assess the impact of the weather delays on the project schedule and budget, and…" at bounding box center [379, 123] width 323 height 33
click at [218, 105] on input "a. Assess the impact of the weather delays on the project schedule and budget, …" at bounding box center [218, 101] width 0 height 6
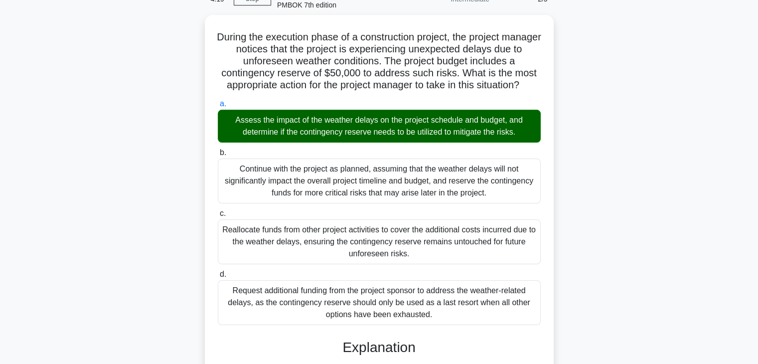
scroll to position [346, 0]
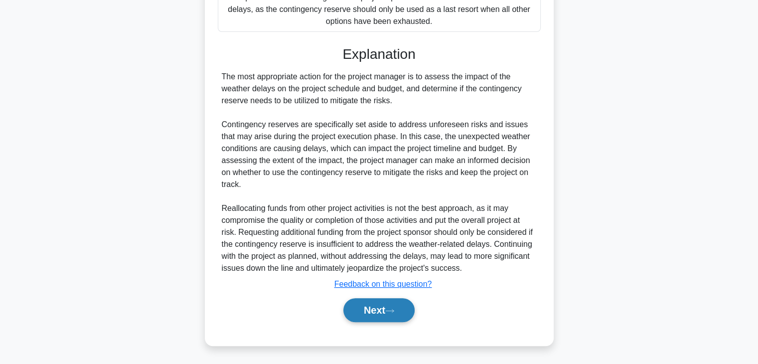
click at [368, 311] on button "Next" at bounding box center [378, 310] width 71 height 24
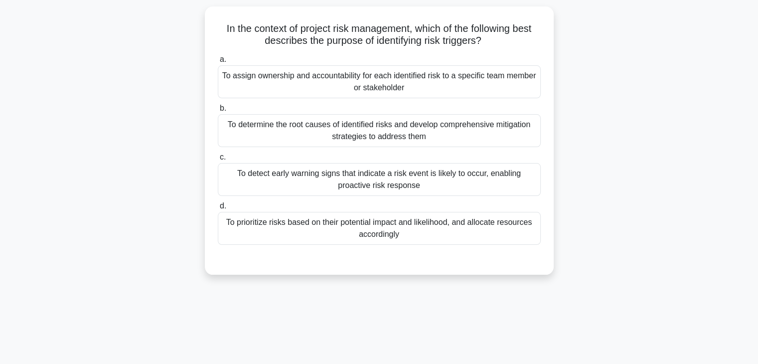
scroll to position [37, 0]
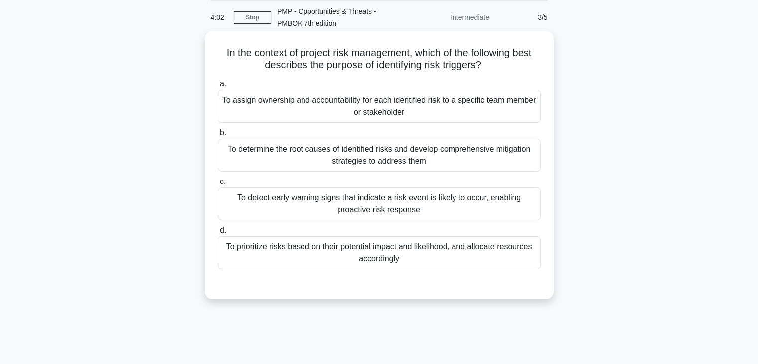
click at [420, 205] on div "To detect early warning signs that indicate a risk event is likely to occur, en…" at bounding box center [379, 203] width 323 height 33
click at [218, 185] on input "c. To detect early warning signs that indicate a risk event is likely to occur,…" at bounding box center [218, 181] width 0 height 6
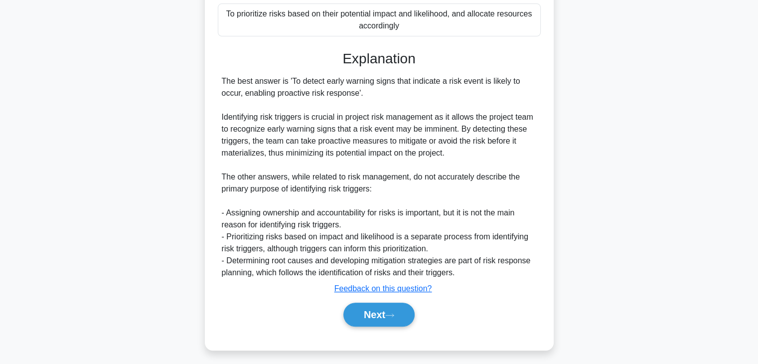
scroll to position [274, 0]
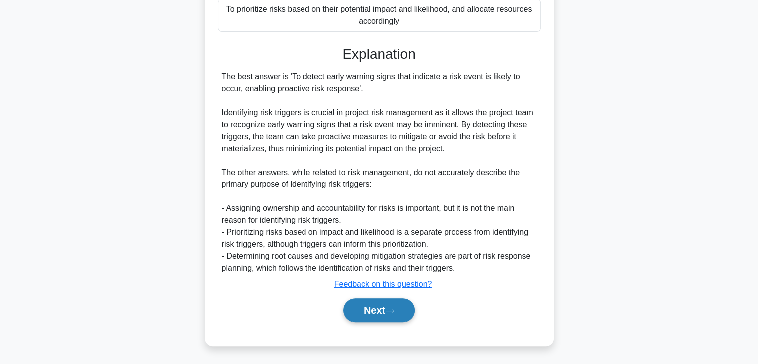
click at [368, 306] on button "Next" at bounding box center [378, 310] width 71 height 24
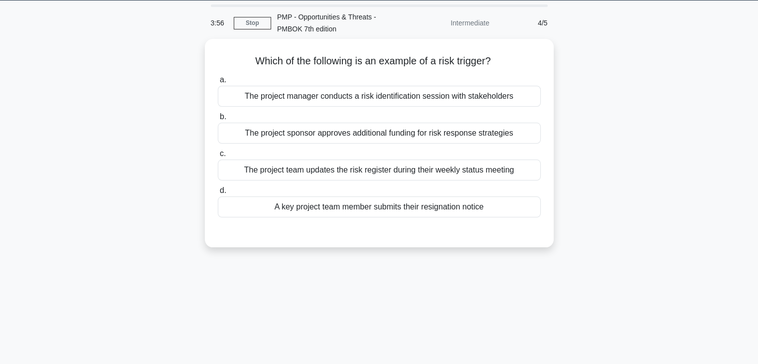
scroll to position [0, 0]
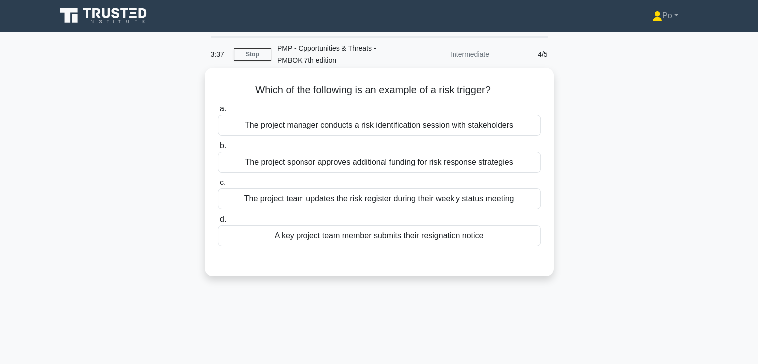
click at [425, 239] on div "A key project team member submits their resignation notice" at bounding box center [379, 235] width 323 height 21
click at [218, 223] on input "d. A key project team member submits their resignation notice" at bounding box center [218, 219] width 0 height 6
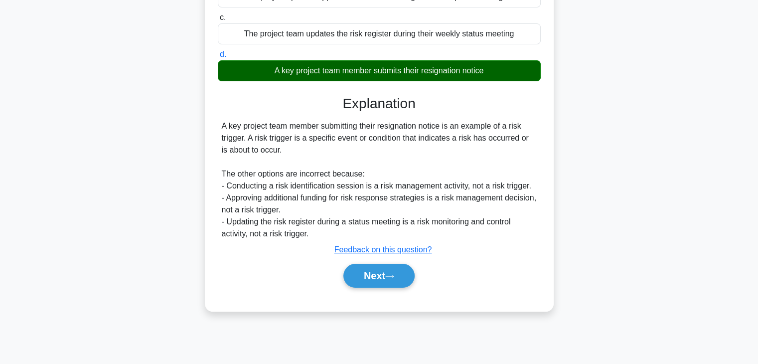
scroll to position [175, 0]
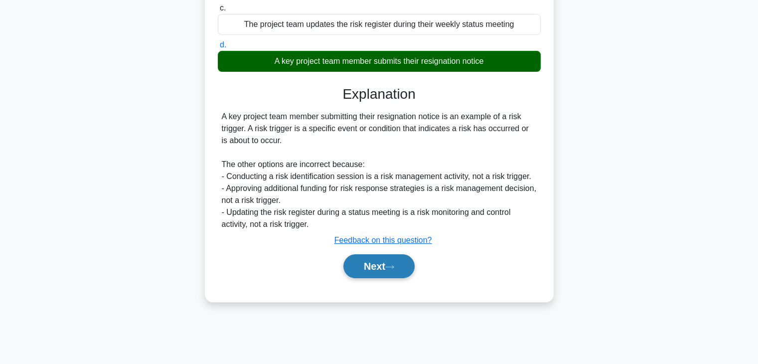
click at [374, 269] on button "Next" at bounding box center [378, 266] width 71 height 24
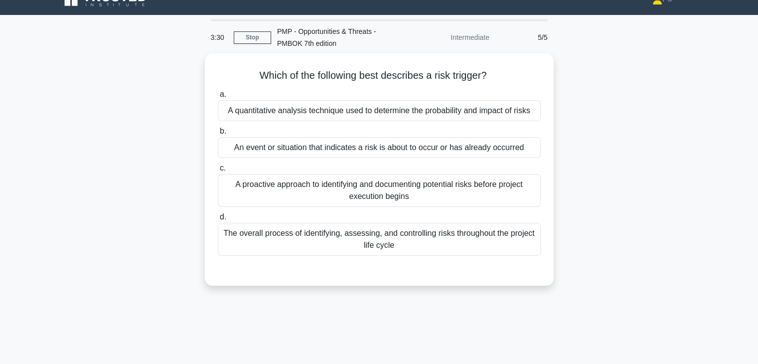
scroll to position [12, 0]
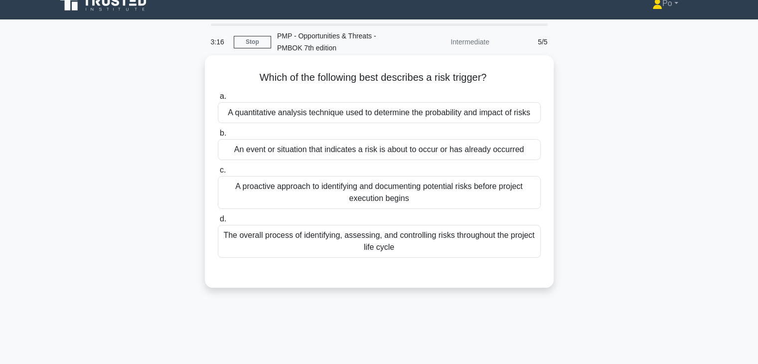
click at [486, 152] on div "An event or situation that indicates a risk is about to occur or has already oc…" at bounding box center [379, 149] width 323 height 21
click at [218, 136] on input "b. An event or situation that indicates a risk is about to occur or has already…" at bounding box center [218, 133] width 0 height 6
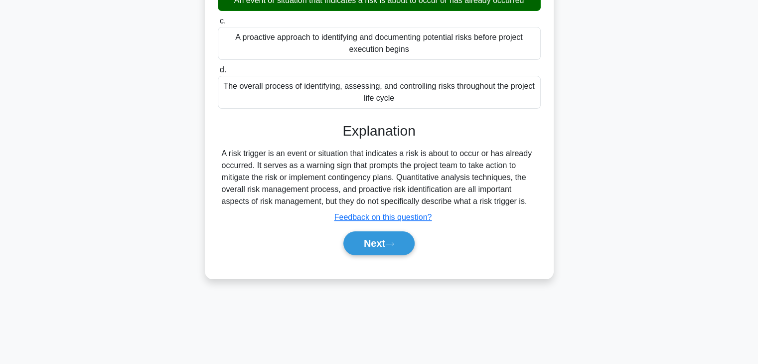
scroll to position [175, 0]
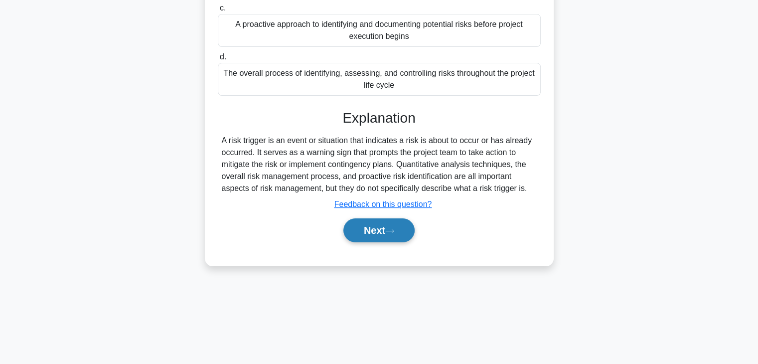
click at [369, 222] on button "Next" at bounding box center [378, 230] width 71 height 24
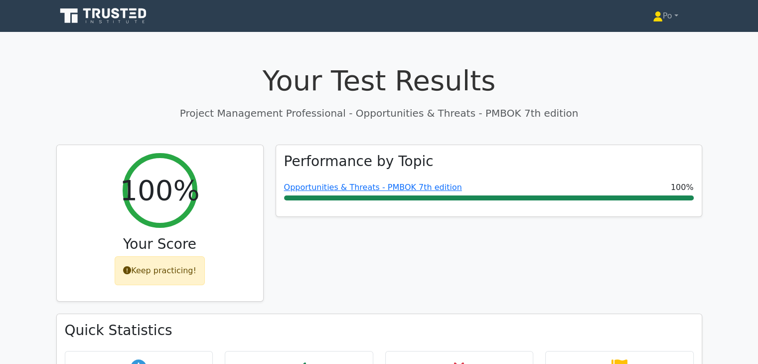
click at [545, 279] on div "Performance by Topic Opportunities & Threats - PMBOK 7th edition 100%" at bounding box center [488, 228] width 438 height 169
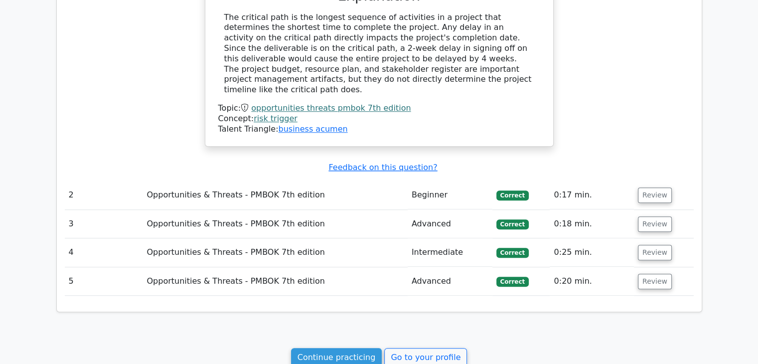
scroll to position [817, 0]
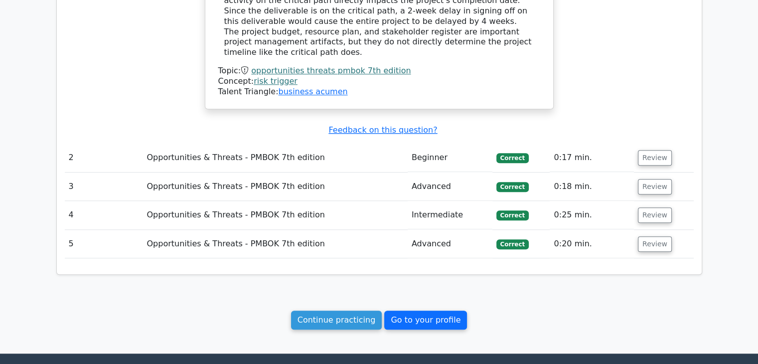
click at [406, 310] on link "Go to your profile" at bounding box center [425, 319] width 83 height 19
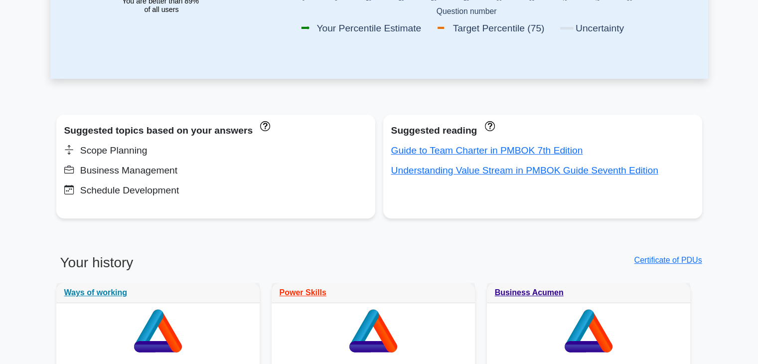
scroll to position [299, 0]
